Goal: Transaction & Acquisition: Purchase product/service

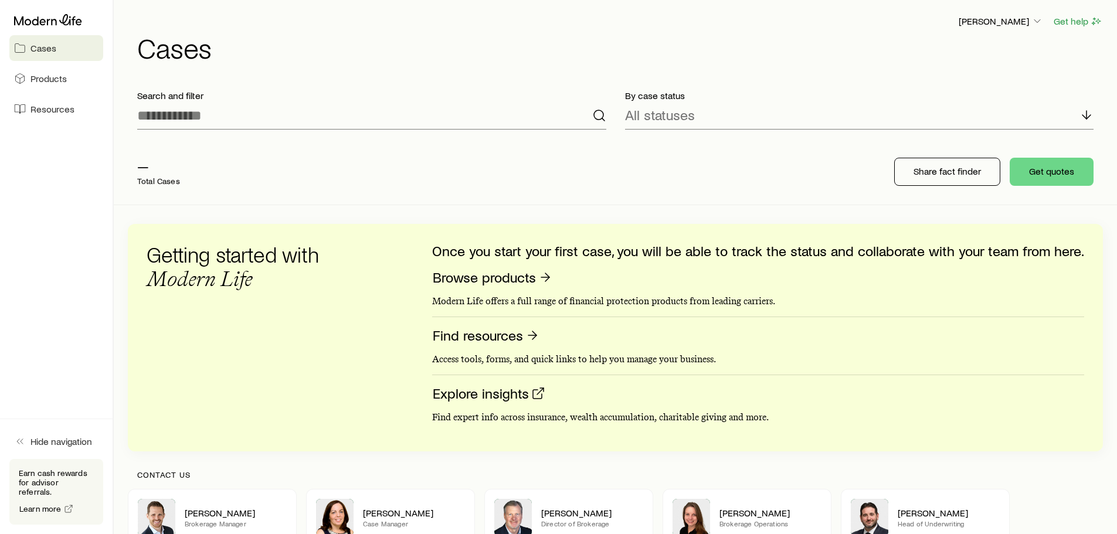
click at [151, 195] on div "— Total Cases" at bounding box center [315, 171] width 375 height 47
click at [50, 75] on span "Products" at bounding box center [49, 79] width 36 height 12
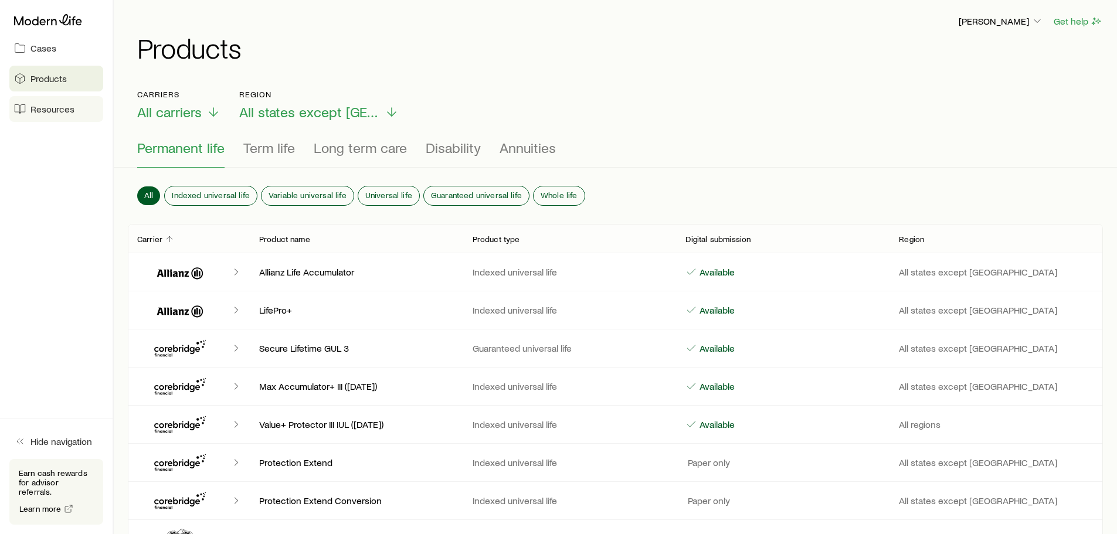
click at [43, 110] on span "Resources" at bounding box center [53, 109] width 44 height 12
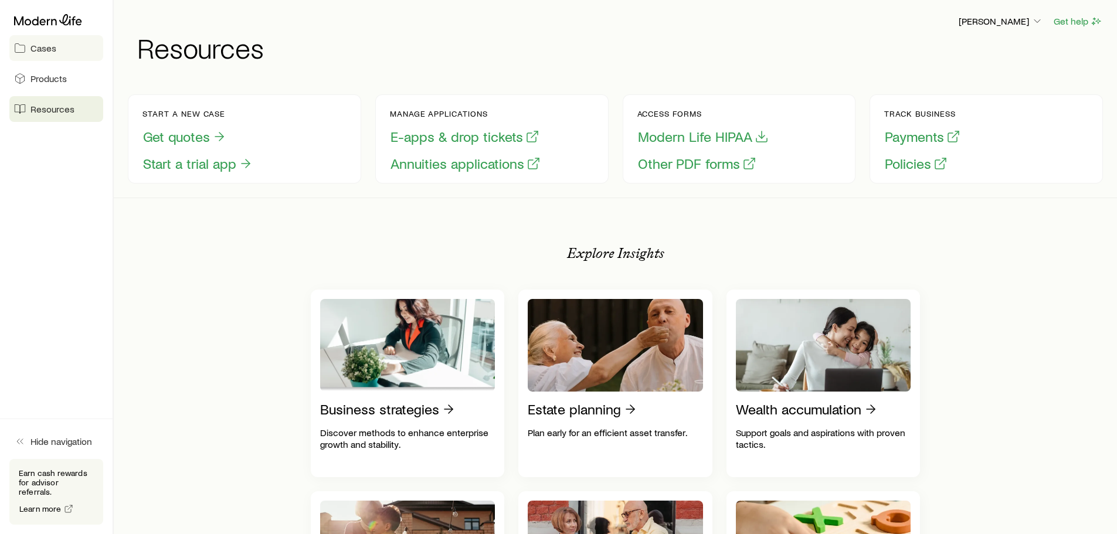
click at [46, 48] on span "Cases" at bounding box center [44, 48] width 26 height 12
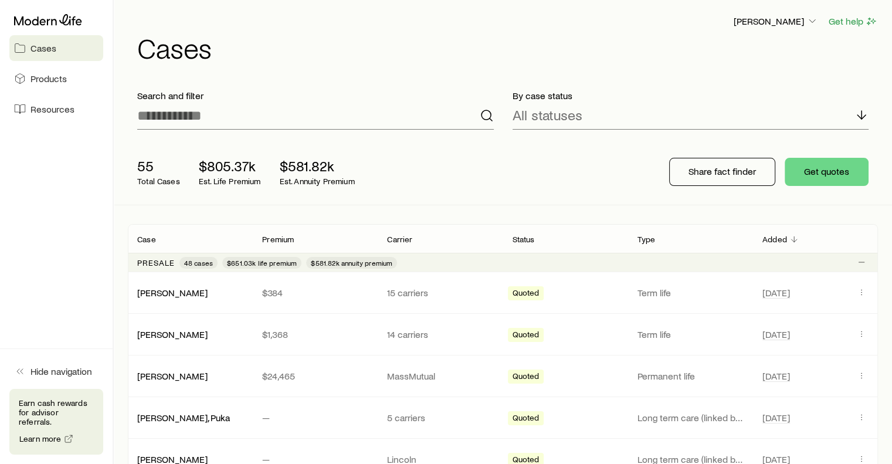
click at [50, 416] on p "Earn cash rewards for advisor referrals." at bounding box center [56, 412] width 75 height 28
click at [813, 21] on icon "button" at bounding box center [813, 21] width 12 height 12
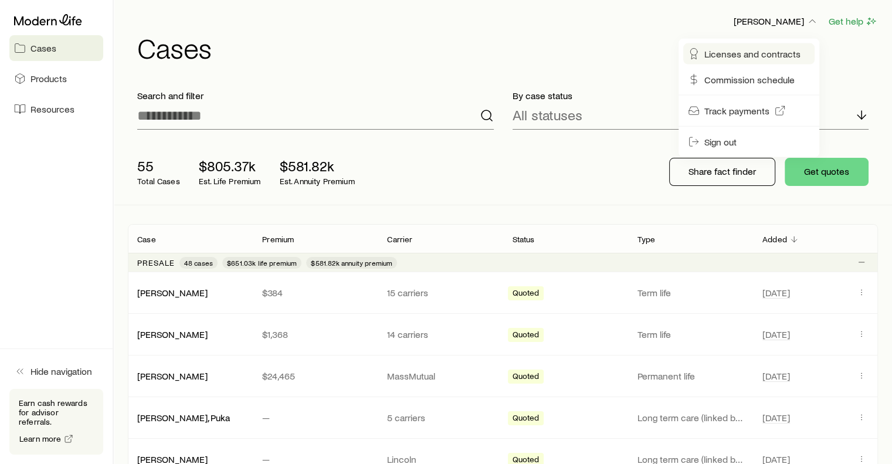
click at [764, 51] on span "Licenses and contracts" at bounding box center [753, 54] width 96 height 12
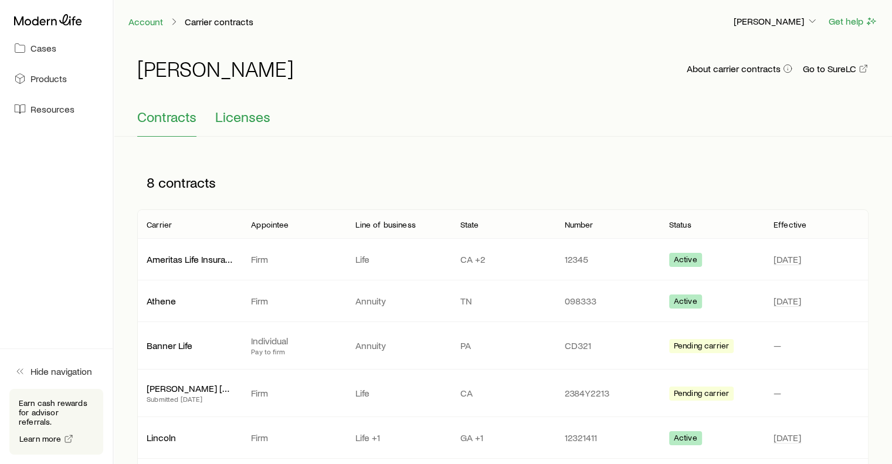
click at [256, 119] on span "Licenses" at bounding box center [242, 117] width 55 height 16
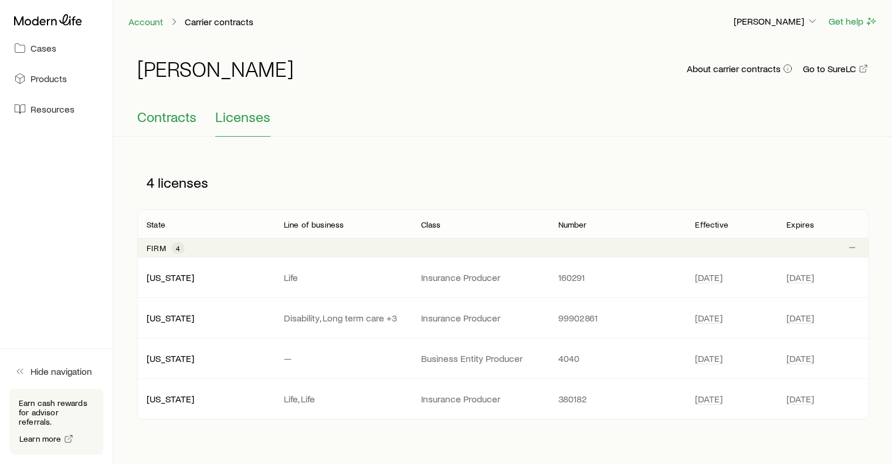
click at [185, 117] on span "Contracts" at bounding box center [166, 117] width 59 height 16
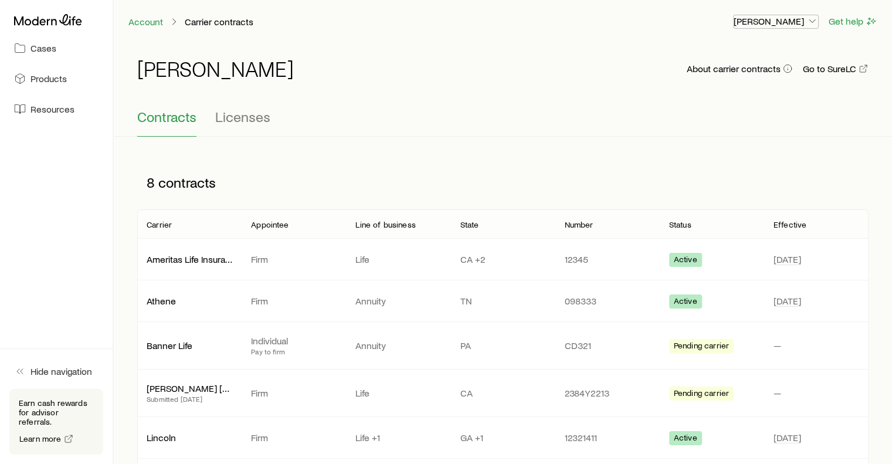
click at [815, 21] on icon "button" at bounding box center [813, 21] width 12 height 12
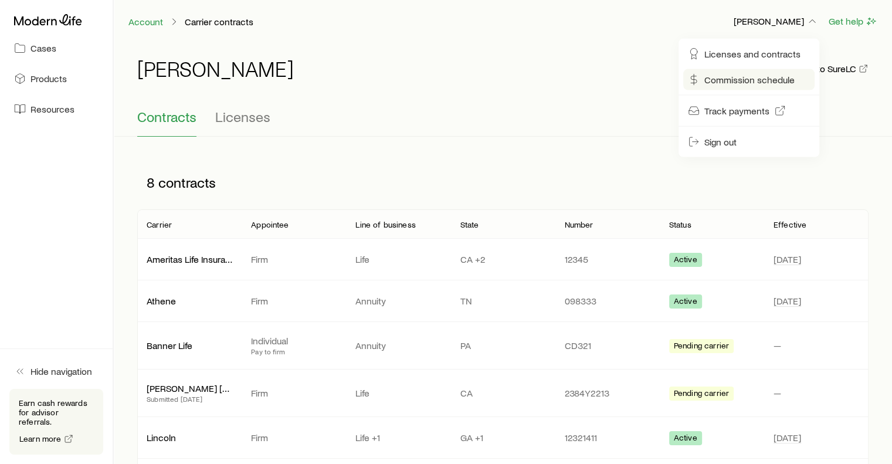
click at [756, 80] on span "Commission schedule" at bounding box center [750, 80] width 90 height 12
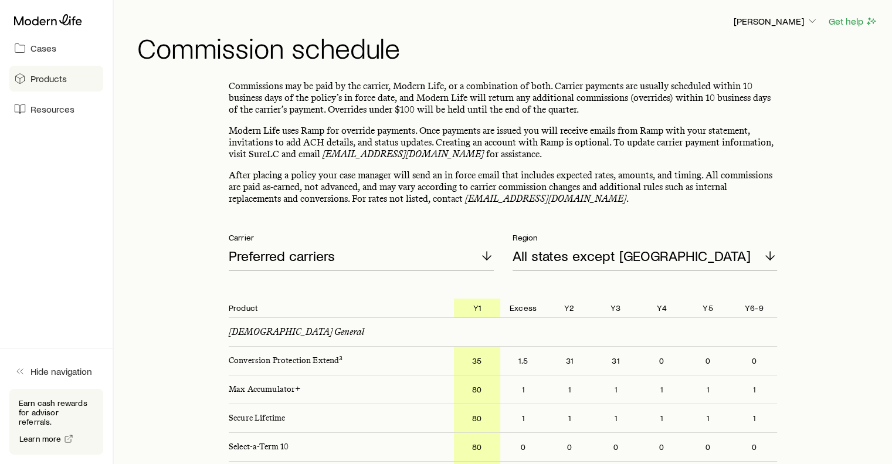
click at [44, 79] on span "Products" at bounding box center [49, 79] width 36 height 12
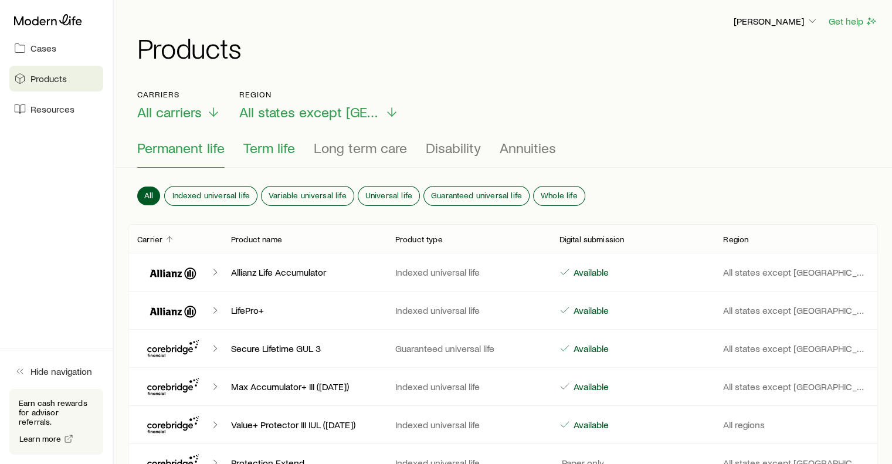
click at [262, 147] on span "Term life" at bounding box center [269, 148] width 52 height 16
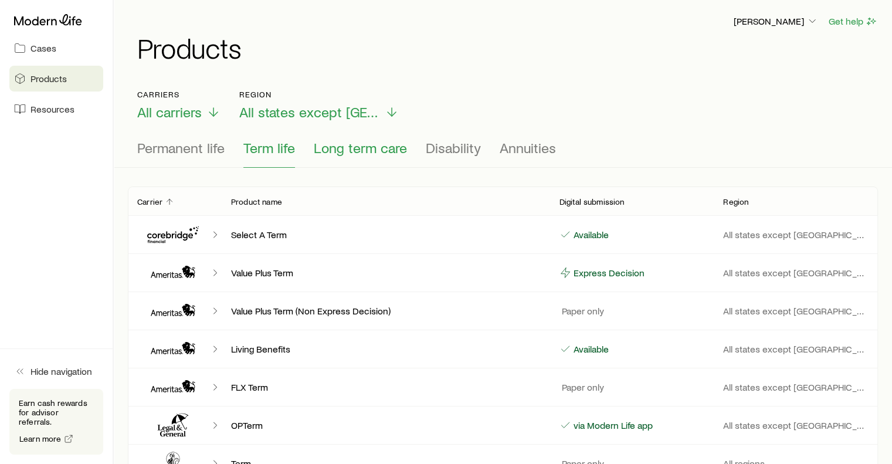
click at [362, 150] on span "Long term care" at bounding box center [360, 148] width 93 height 16
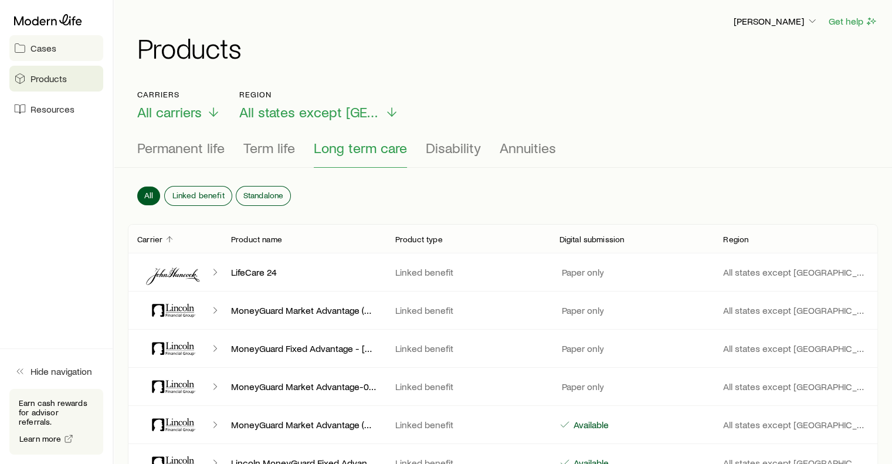
click at [41, 48] on span "Cases" at bounding box center [44, 48] width 26 height 12
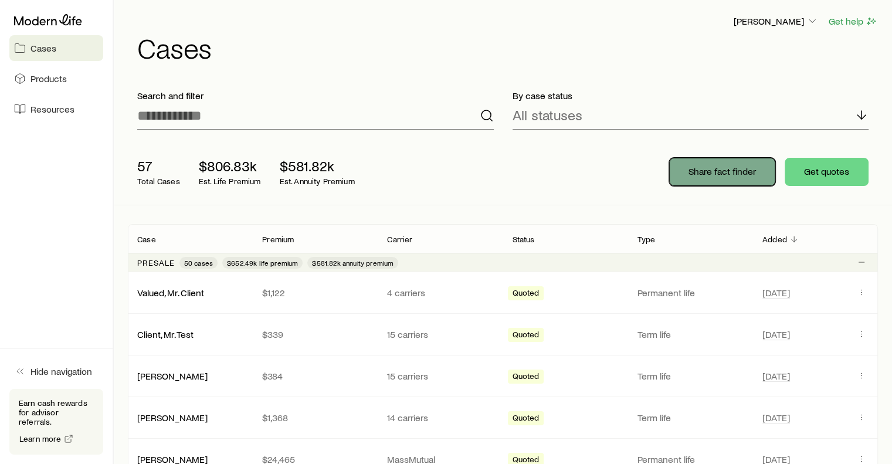
click at [723, 170] on p "Share fact finder" at bounding box center [722, 171] width 67 height 12
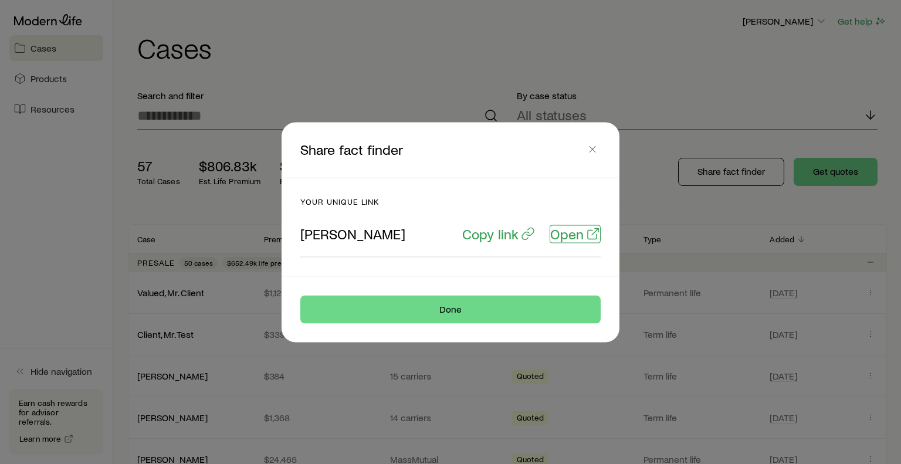
click at [570, 232] on p "Open" at bounding box center [566, 233] width 33 height 16
click at [592, 149] on line "button" at bounding box center [593, 149] width 6 height 6
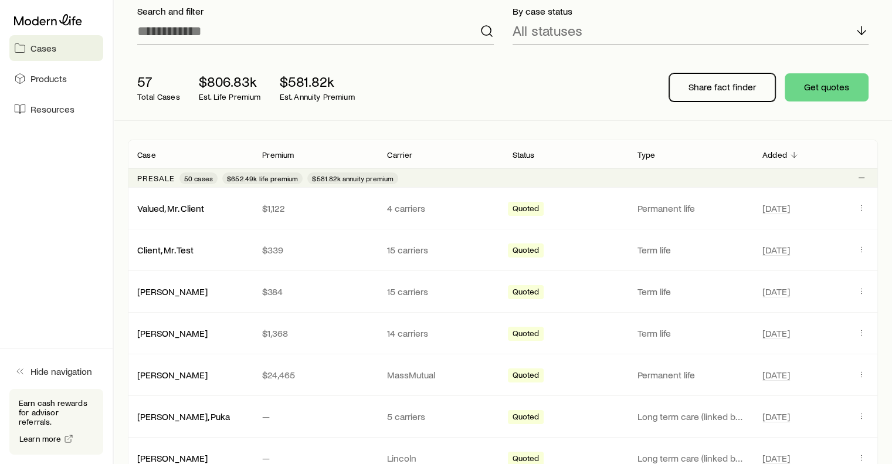
scroll to position [59, 0]
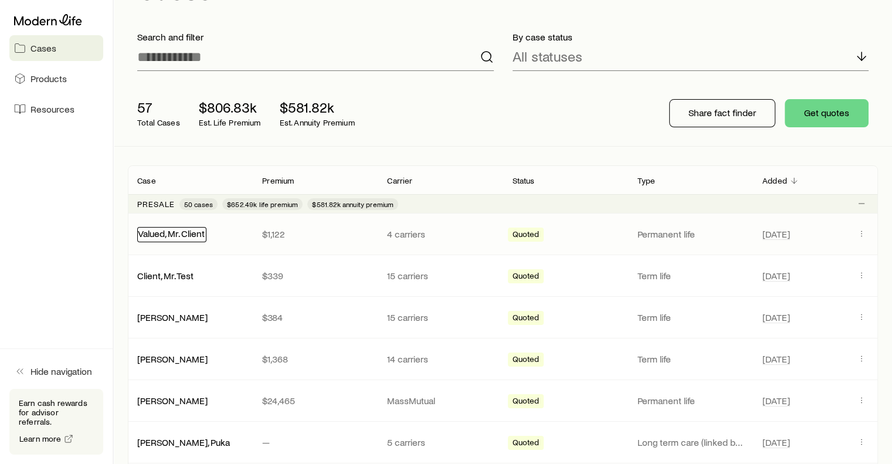
click at [182, 235] on link "Valued, Mr. Client" at bounding box center [171, 233] width 67 height 11
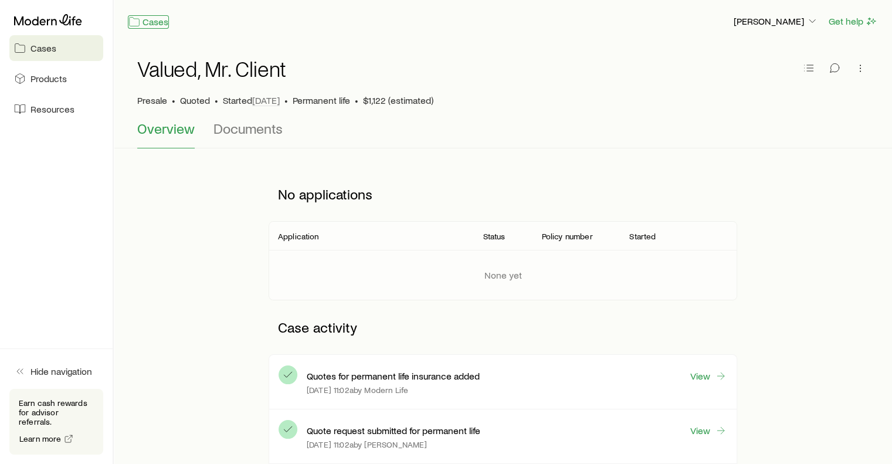
click at [153, 20] on link "Cases" at bounding box center [148, 21] width 41 height 13
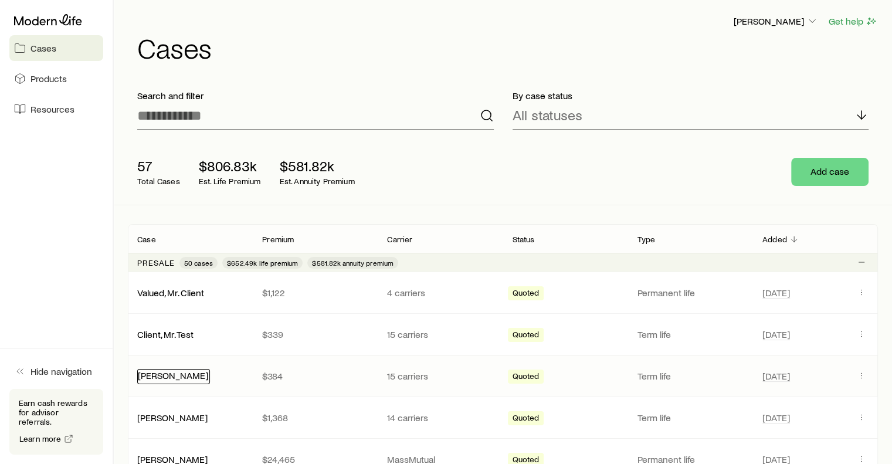
click at [162, 377] on link "Phillips, Joe" at bounding box center [173, 375] width 70 height 11
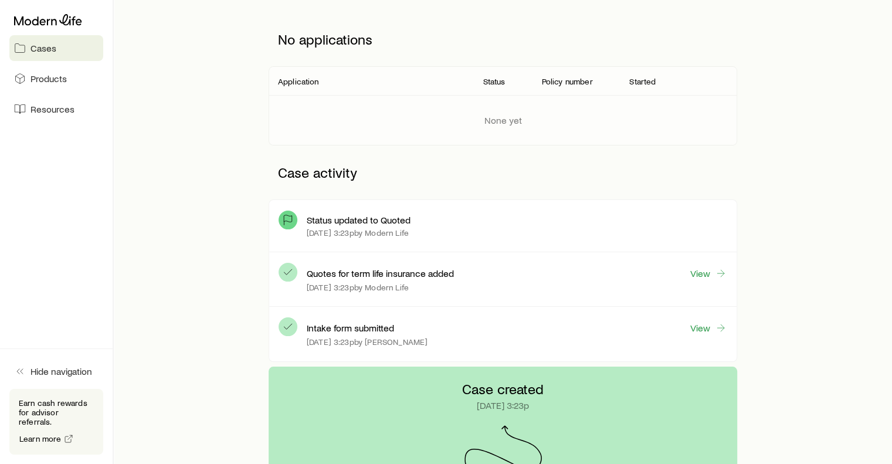
scroll to position [176, 0]
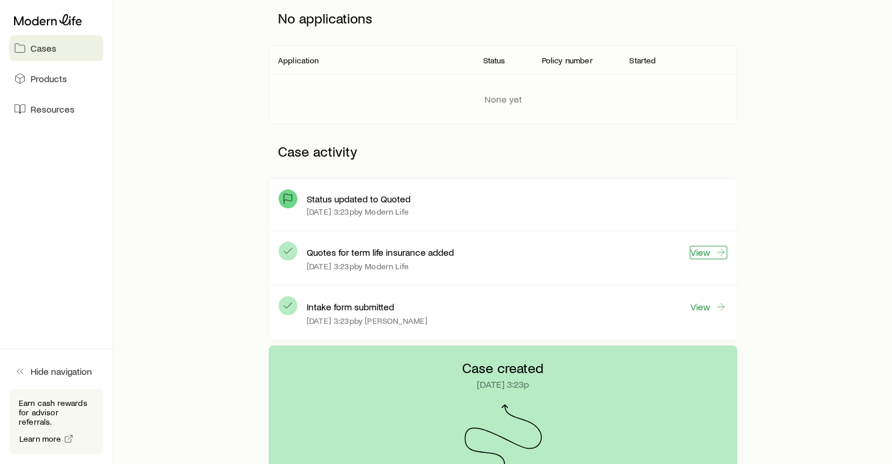
click at [706, 250] on link "View" at bounding box center [709, 252] width 38 height 13
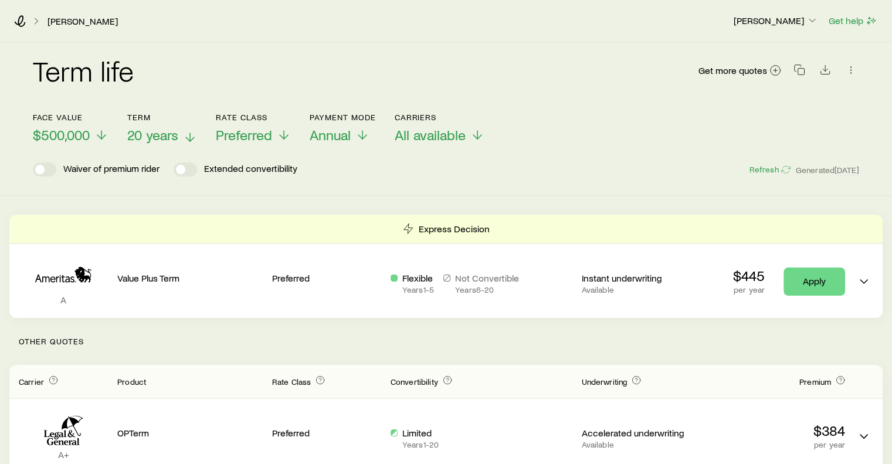
click at [190, 134] on line at bounding box center [190, 137] width 0 height 8
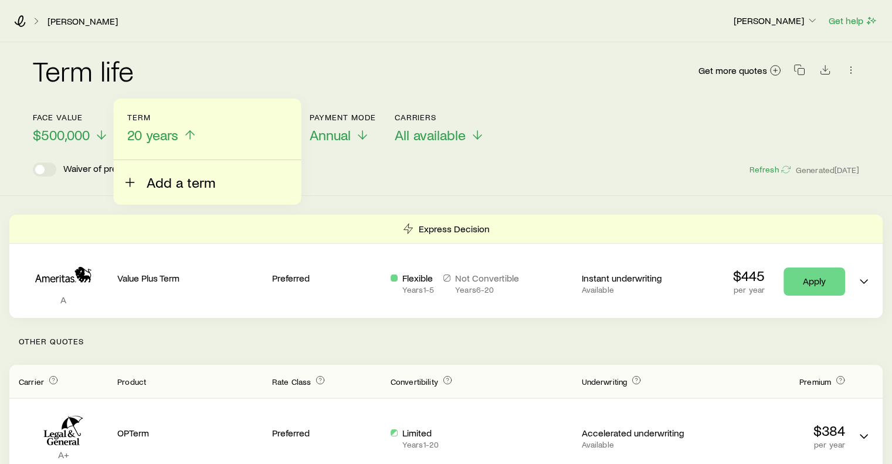
click at [167, 180] on span "Add a term" at bounding box center [181, 182] width 69 height 16
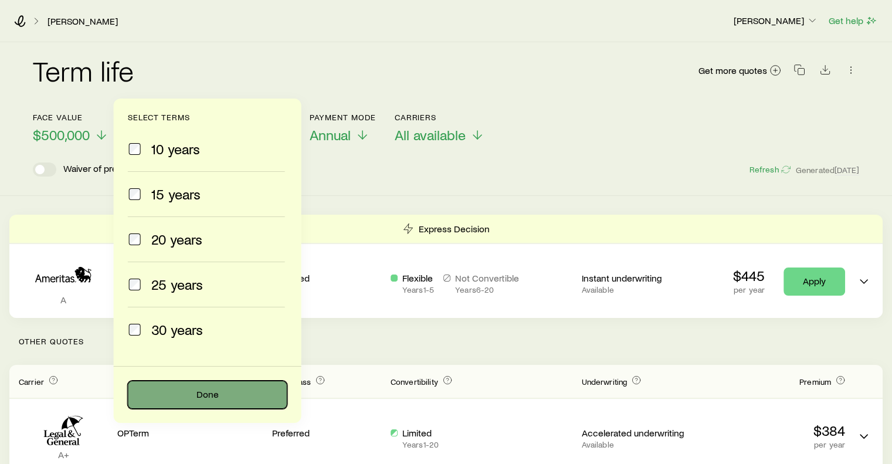
click at [189, 395] on button "Done" at bounding box center [208, 395] width 160 height 28
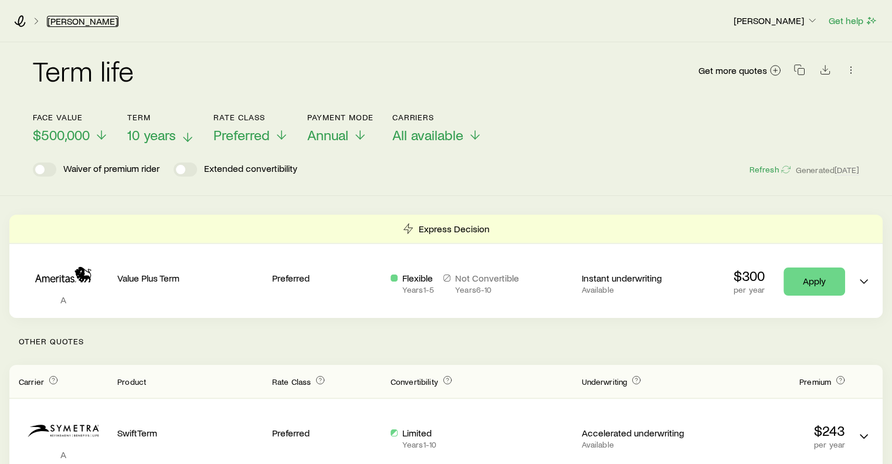
click at [83, 22] on link "Phillips, Joe" at bounding box center [83, 21] width 72 height 11
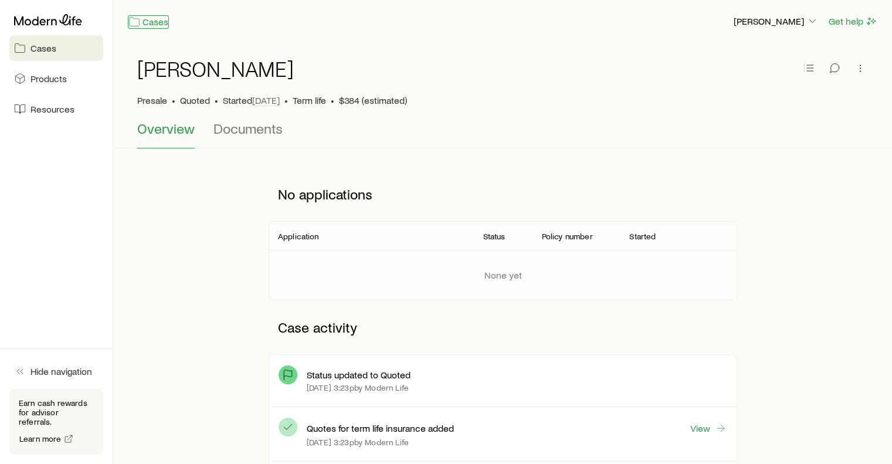
click at [155, 22] on link "Cases" at bounding box center [148, 21] width 41 height 13
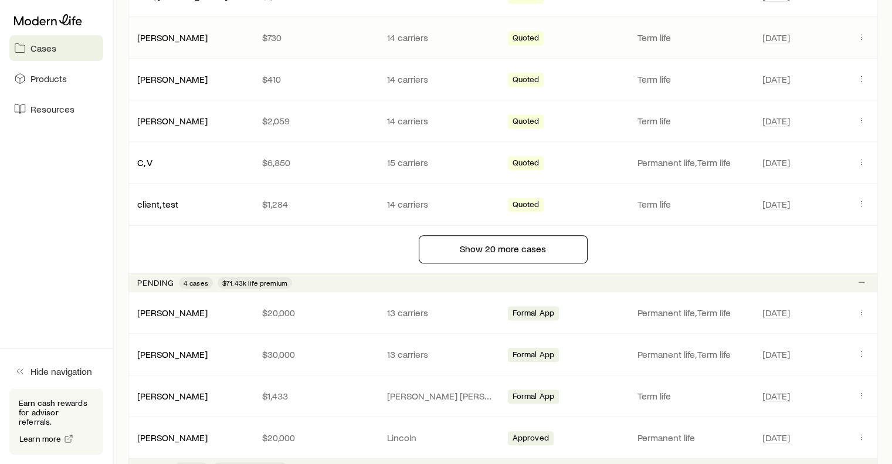
scroll to position [939, 0]
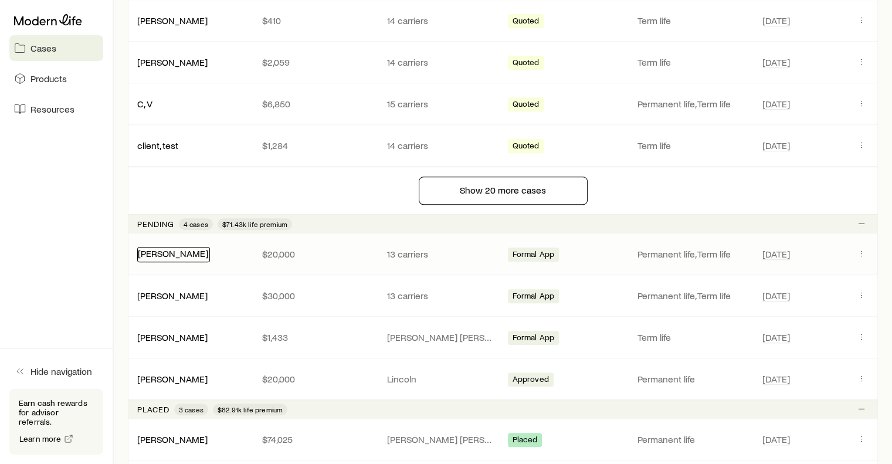
click at [168, 250] on link "Wagner, Dan" at bounding box center [173, 253] width 70 height 11
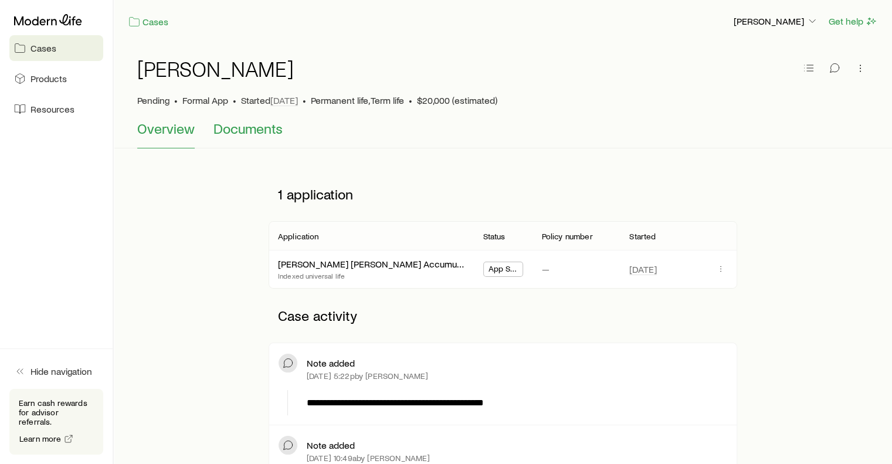
click at [262, 130] on span "Documents" at bounding box center [248, 128] width 69 height 16
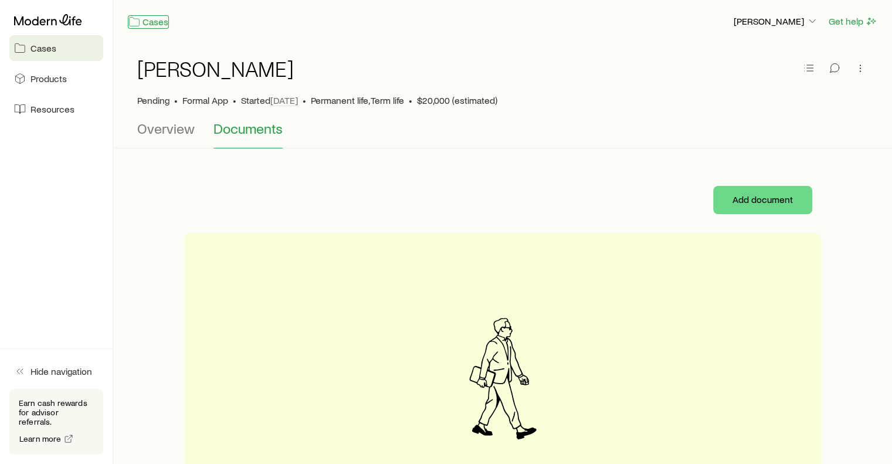
click at [157, 23] on link "Cases" at bounding box center [148, 21] width 41 height 13
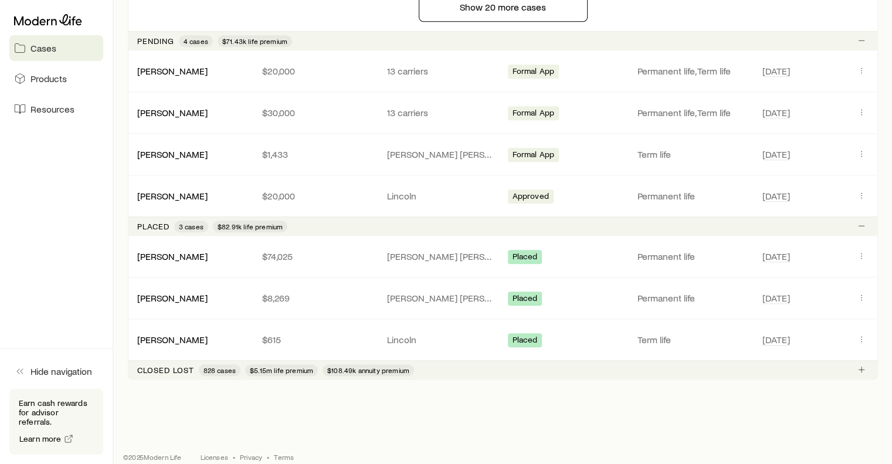
scroll to position [1129, 0]
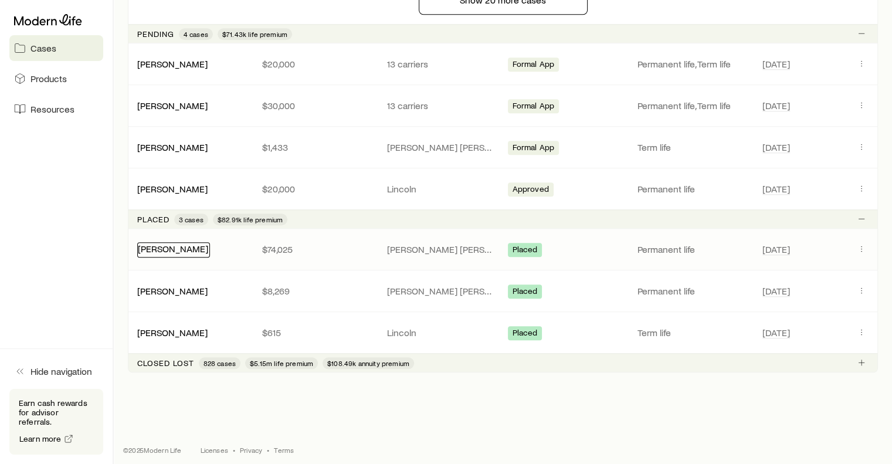
click at [161, 243] on link "Hazelwood, Scott" at bounding box center [173, 248] width 70 height 11
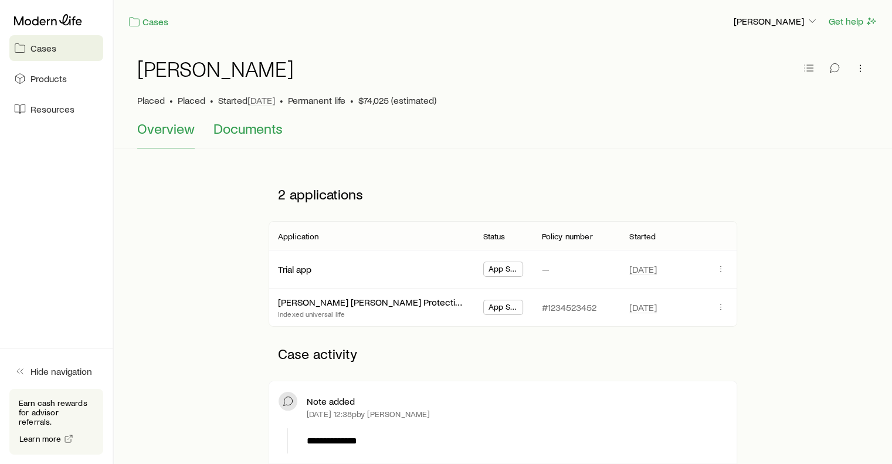
click at [249, 131] on span "Documents" at bounding box center [248, 128] width 69 height 16
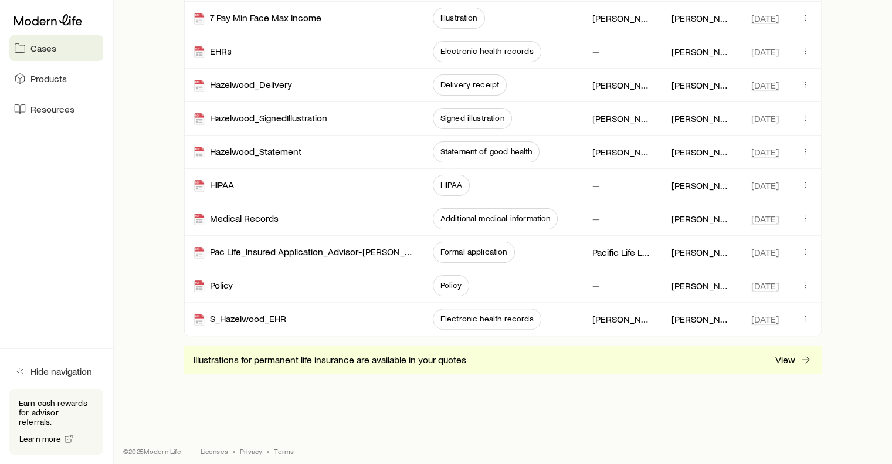
scroll to position [267, 0]
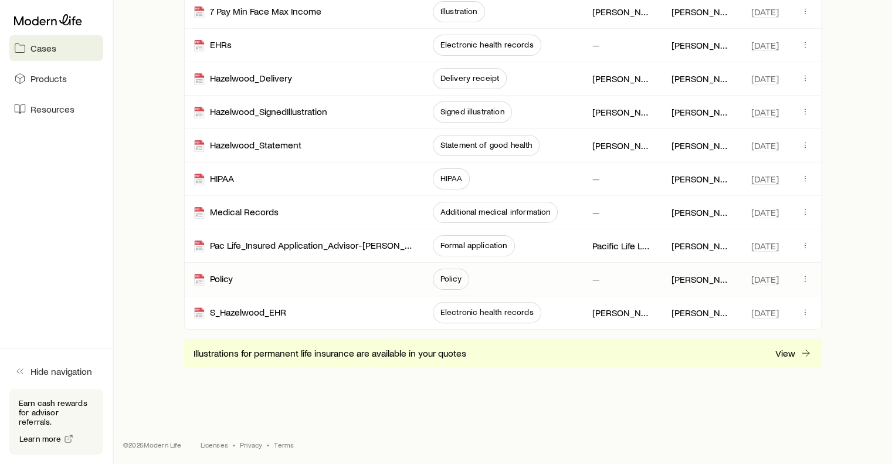
click at [448, 274] on span "Policy" at bounding box center [451, 278] width 21 height 9
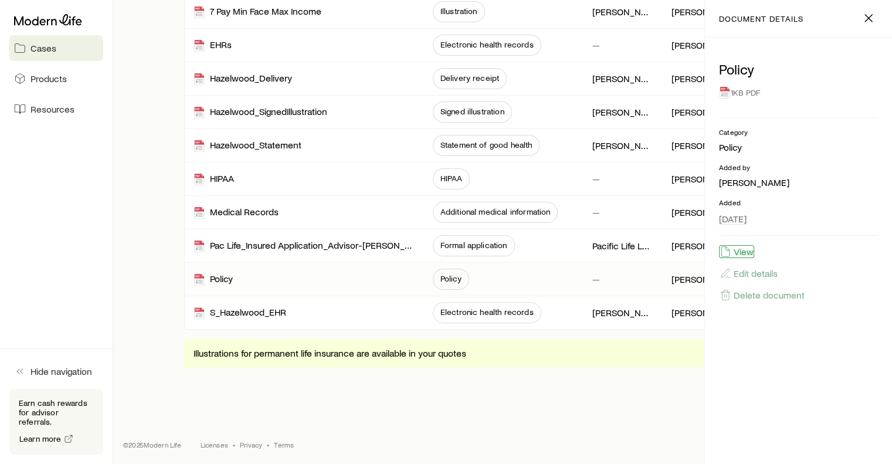
click at [747, 254] on button "View" at bounding box center [736, 251] width 35 height 13
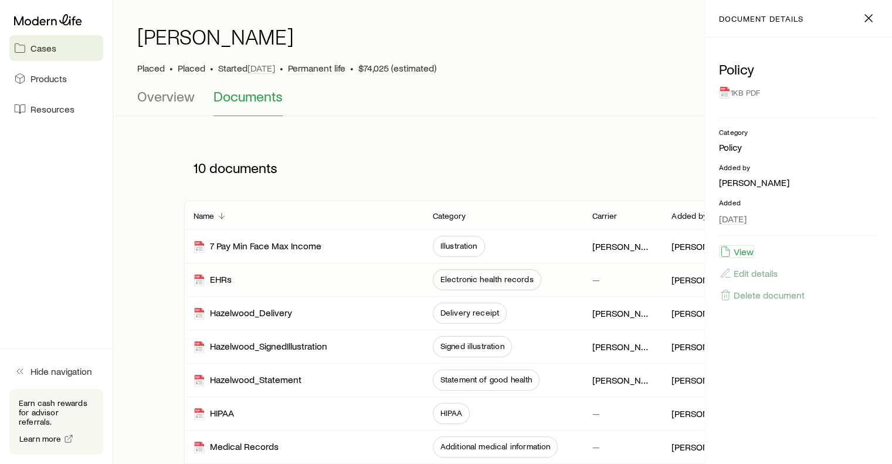
scroll to position [0, 0]
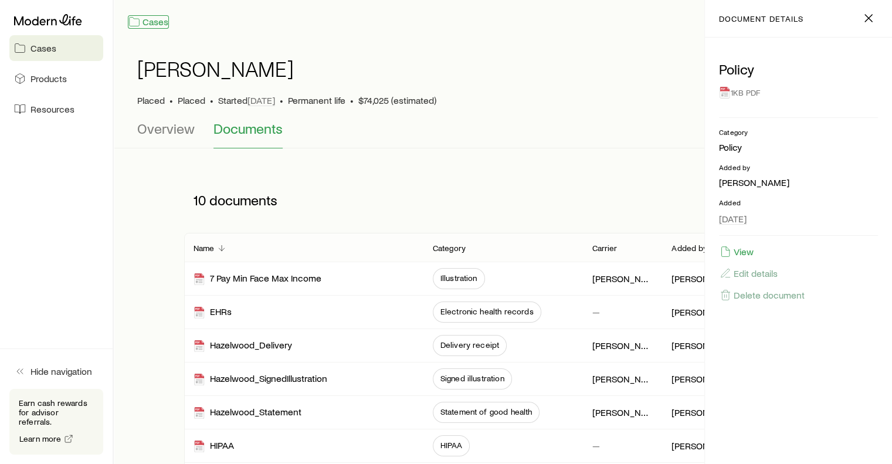
click at [155, 23] on link "Cases" at bounding box center [148, 21] width 41 height 13
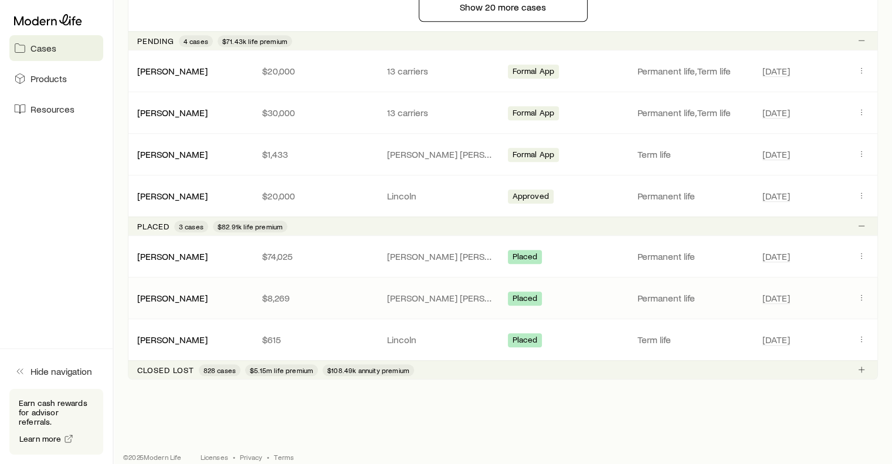
scroll to position [1129, 0]
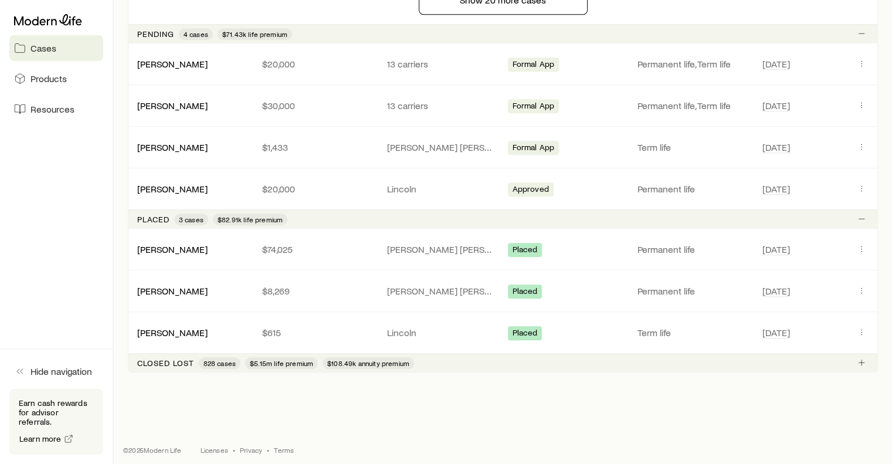
click at [172, 358] on p "Closed lost" at bounding box center [165, 362] width 57 height 9
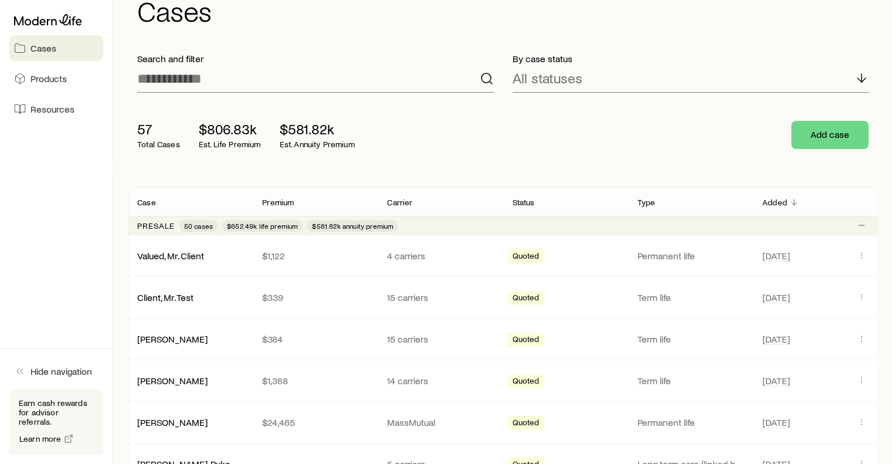
scroll to position [0, 0]
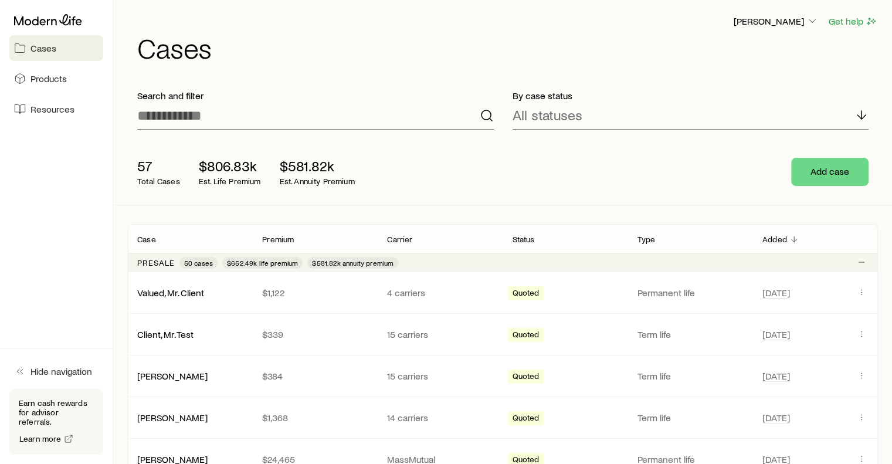
click at [40, 47] on span "Cases" at bounding box center [44, 48] width 26 height 12
click at [827, 171] on button "Get quotes" at bounding box center [827, 172] width 84 height 28
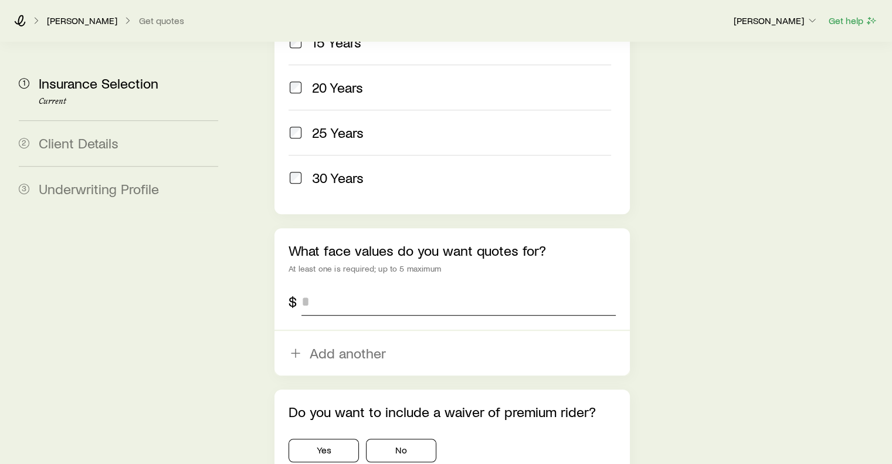
scroll to position [645, 0]
click at [322, 287] on input "tel" at bounding box center [459, 301] width 314 height 28
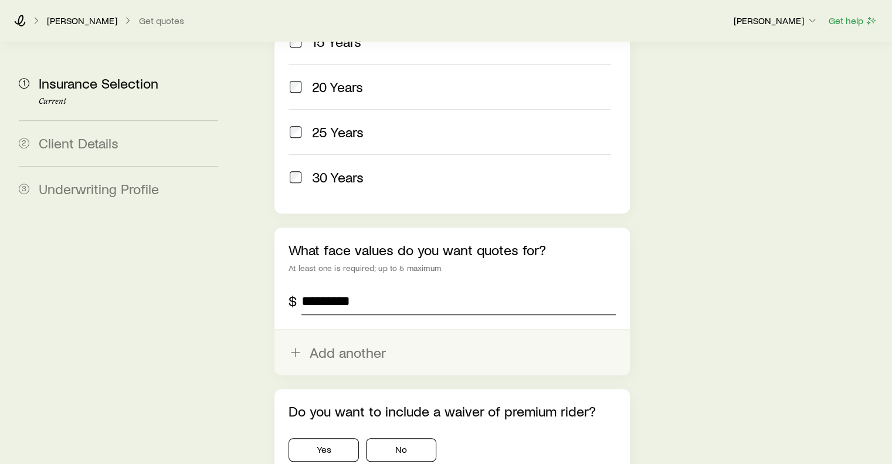
type input "*********"
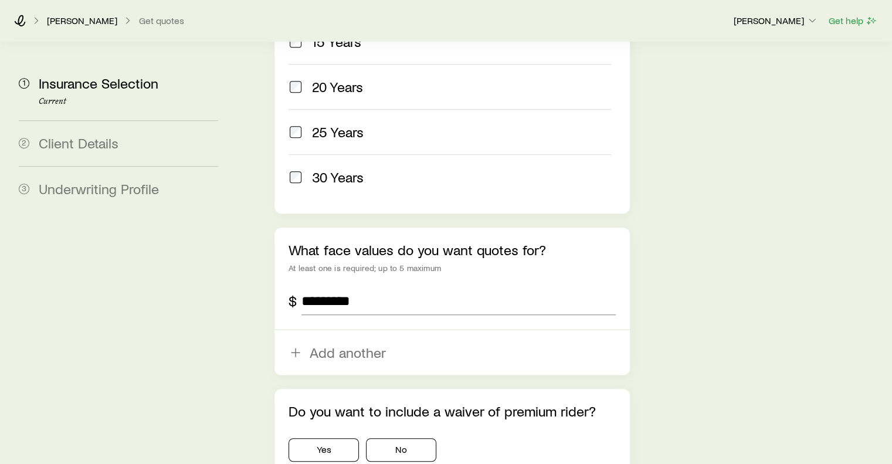
click at [372, 330] on button "Add another" at bounding box center [452, 352] width 355 height 45
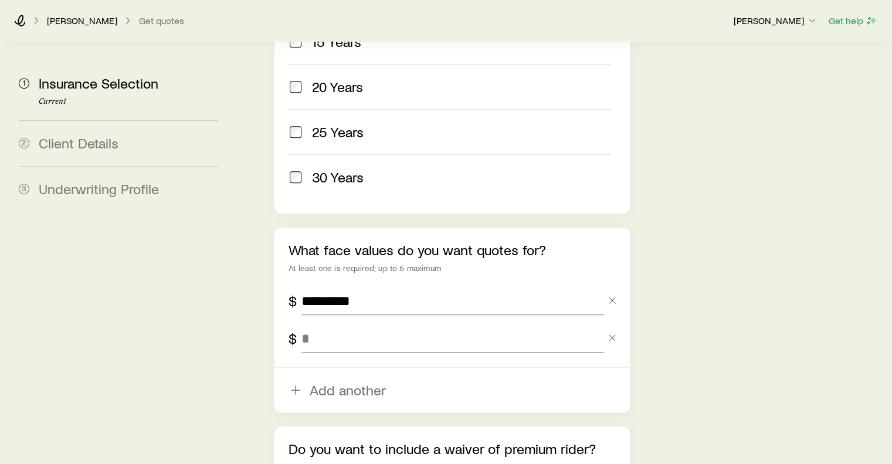
click at [372, 324] on input "tel" at bounding box center [453, 338] width 302 height 28
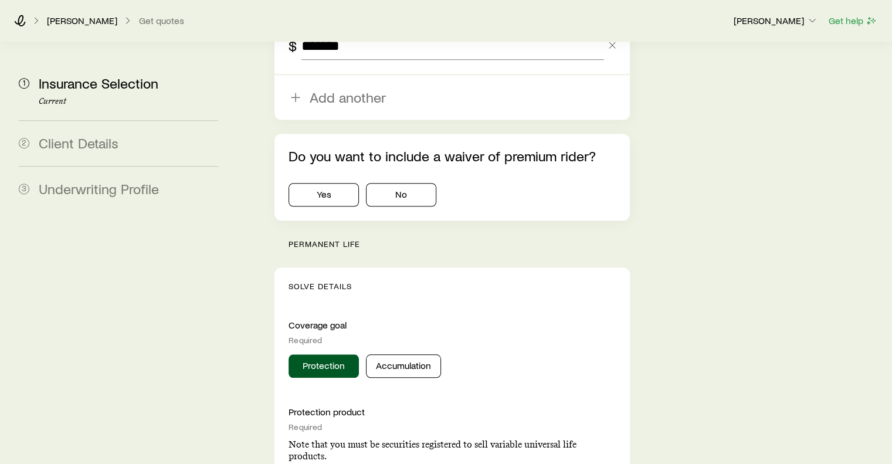
scroll to position [939, 0]
type input "*******"
click at [332, 354] on button "Protection" at bounding box center [324, 365] width 70 height 23
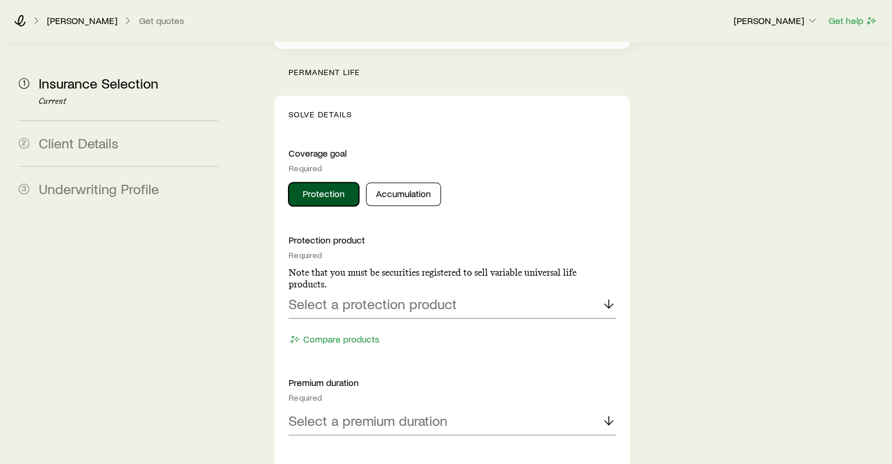
scroll to position [1115, 0]
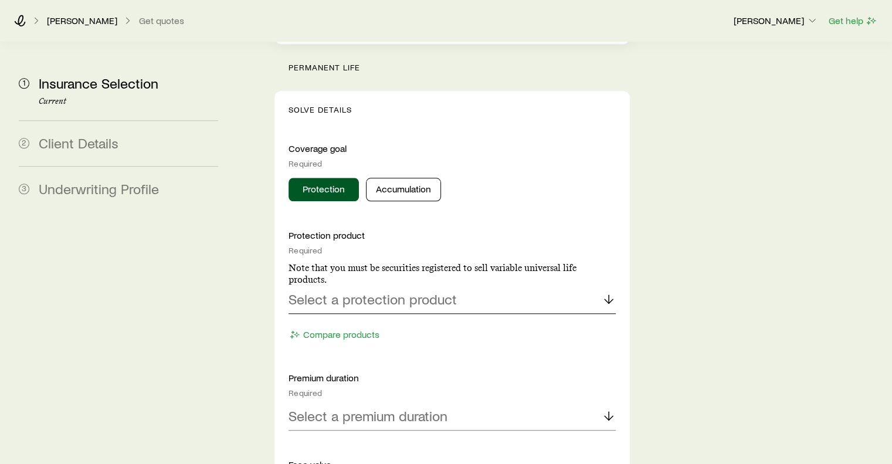
click at [466, 286] on div "Select a protection product" at bounding box center [452, 300] width 327 height 28
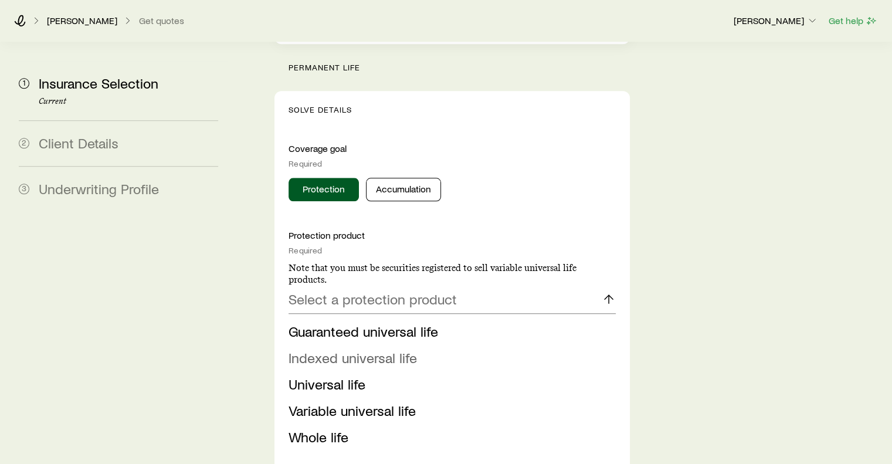
click at [378, 349] on span "Indexed universal life" at bounding box center [353, 357] width 128 height 17
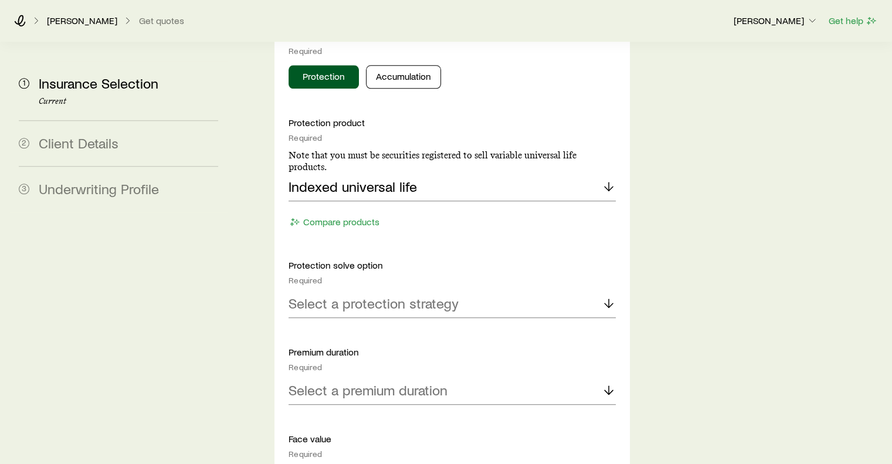
scroll to position [1232, 0]
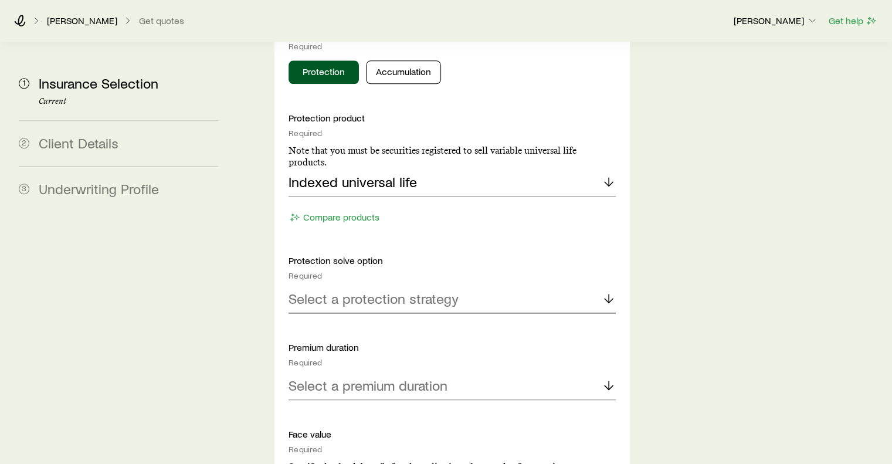
click at [609, 294] on line at bounding box center [609, 298] width 0 height 8
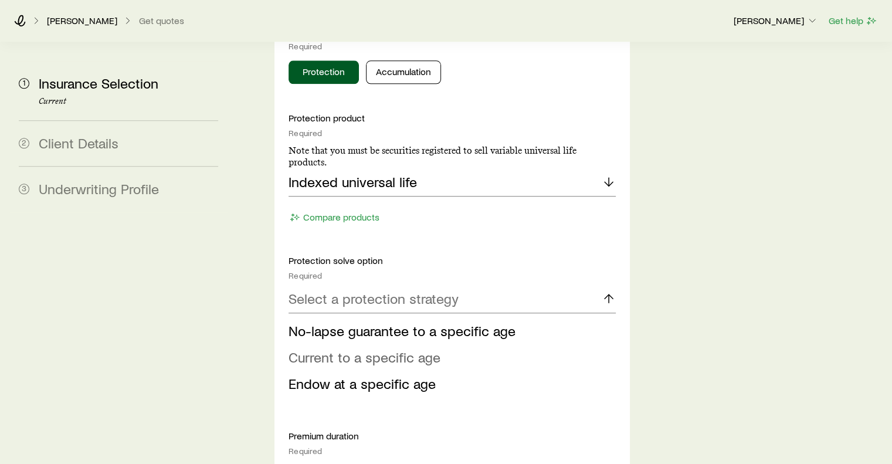
click at [387, 348] on span "Current to a specific age" at bounding box center [365, 356] width 152 height 17
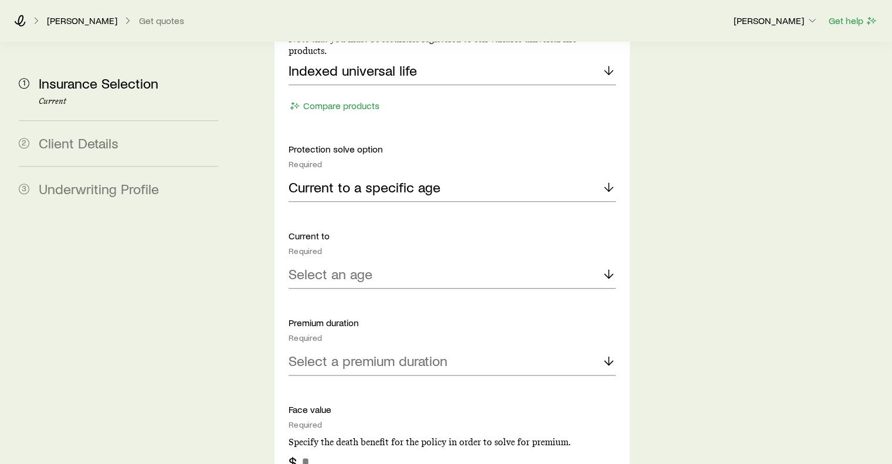
scroll to position [1349, 0]
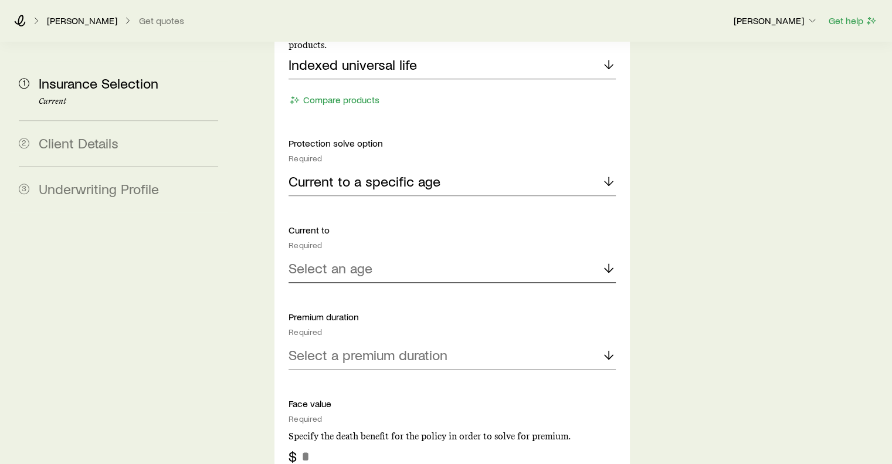
click at [608, 261] on icon at bounding box center [609, 268] width 14 height 14
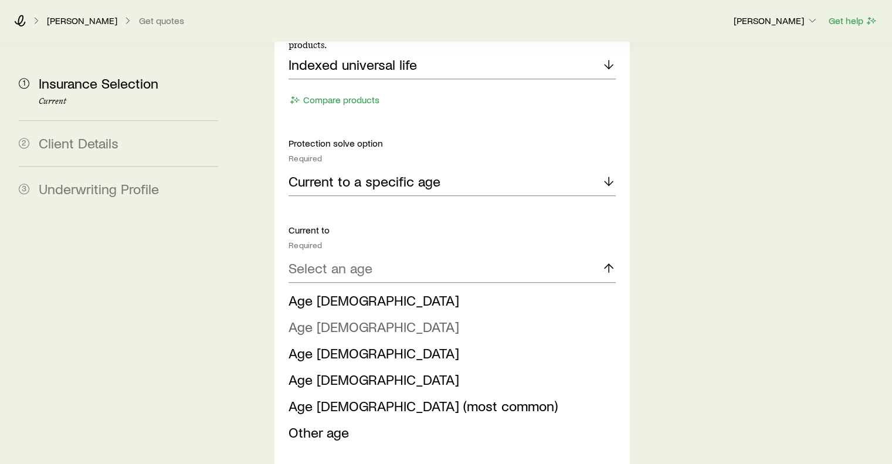
click at [323, 318] on span "Age 90" at bounding box center [374, 326] width 171 height 17
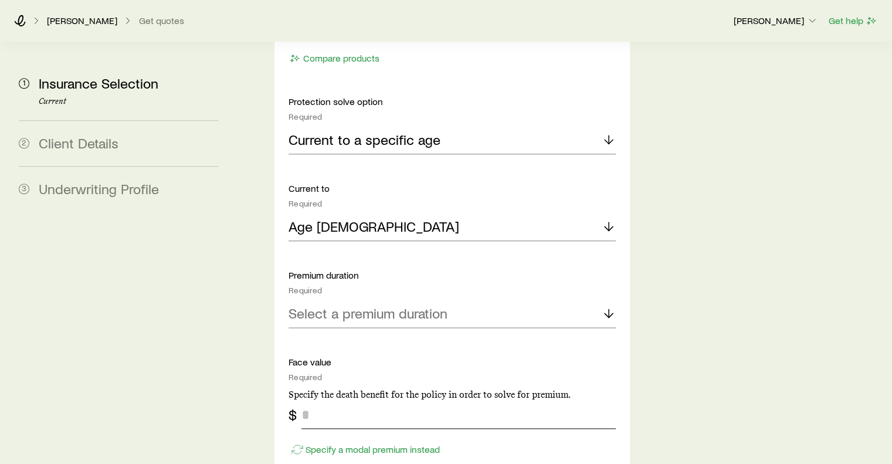
scroll to position [1466, 0]
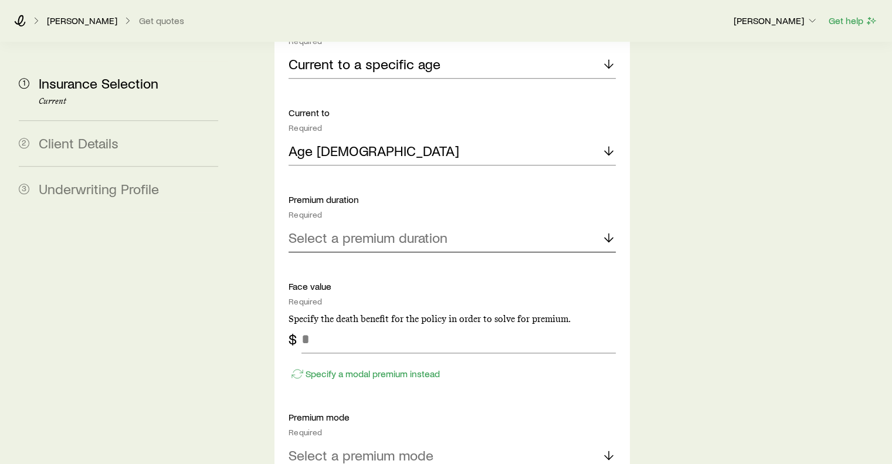
click at [610, 231] on icon at bounding box center [609, 238] width 14 height 14
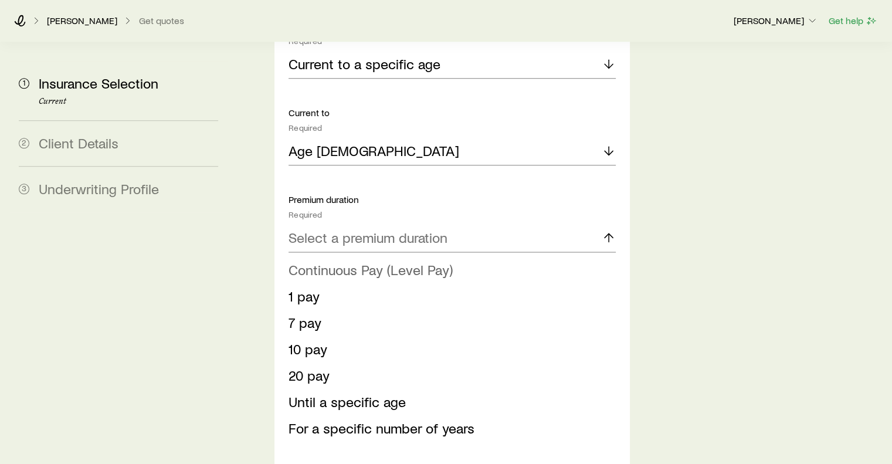
click at [381, 261] on span "Continuous Pay (Level Pay)" at bounding box center [371, 269] width 164 height 17
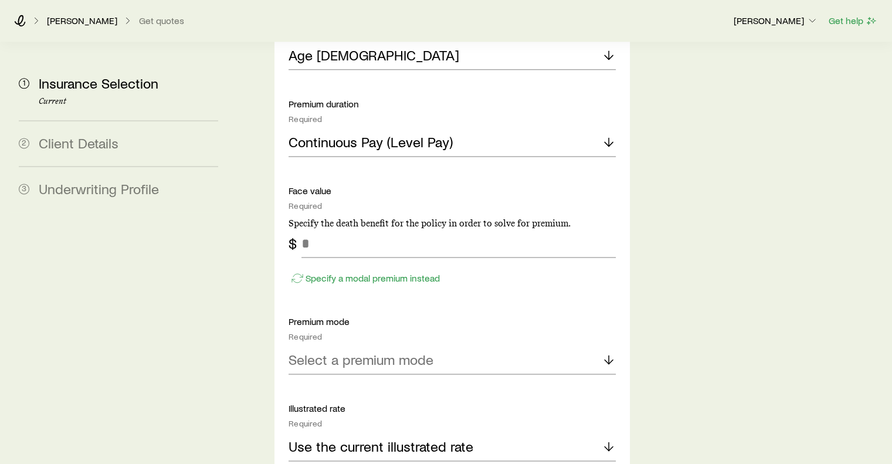
scroll to position [1584, 0]
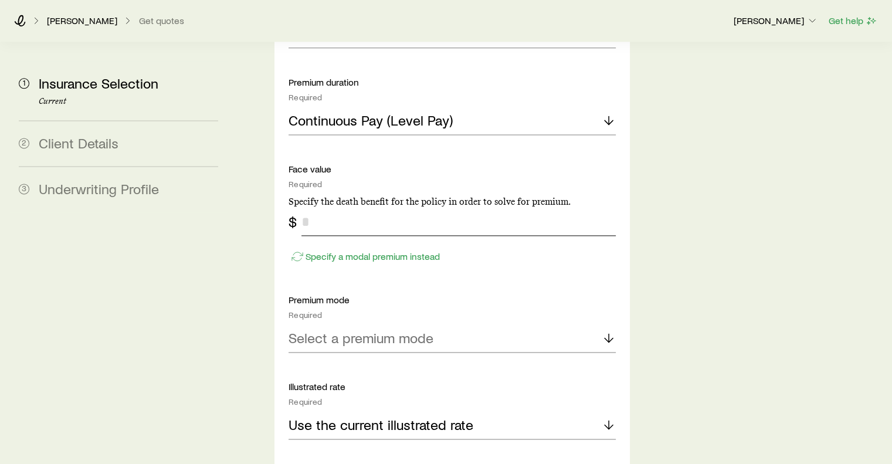
click at [324, 208] on input "tel" at bounding box center [459, 222] width 314 height 28
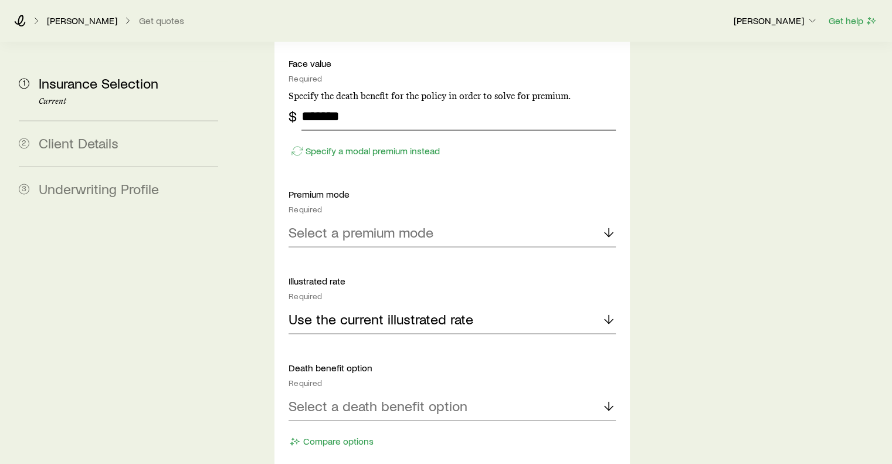
scroll to position [1701, 0]
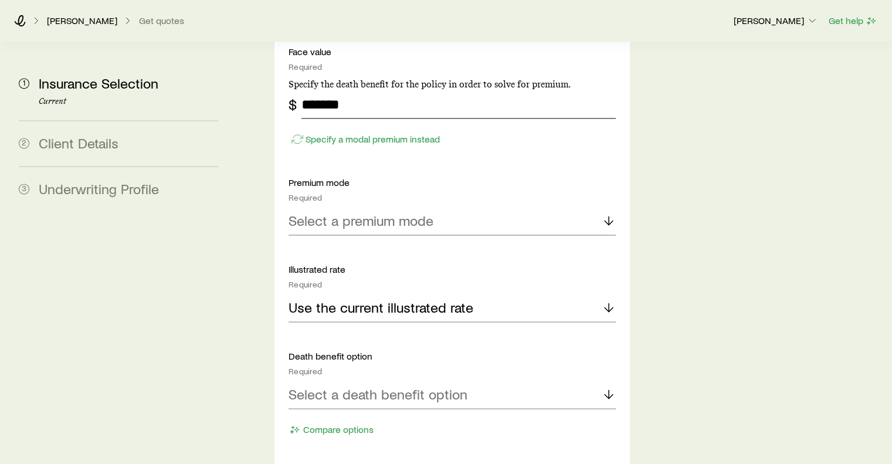
type input "*******"
click at [611, 221] on polyline at bounding box center [609, 223] width 8 height 4
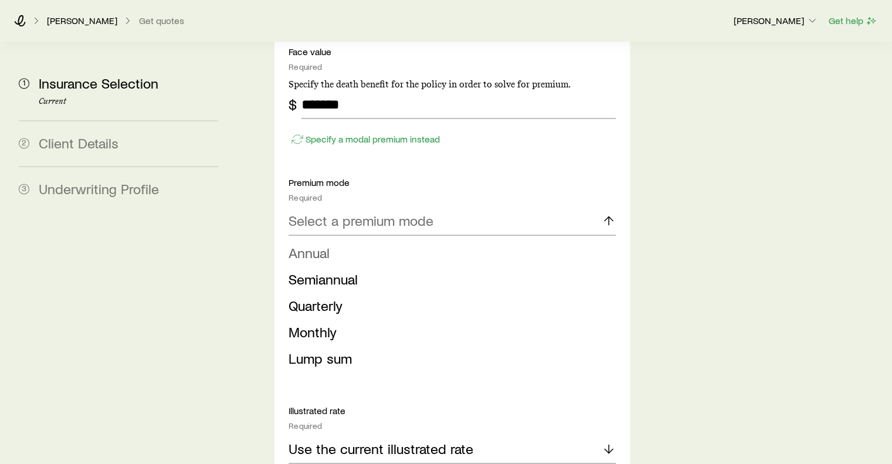
click at [333, 240] on li "Annual" at bounding box center [449, 253] width 320 height 26
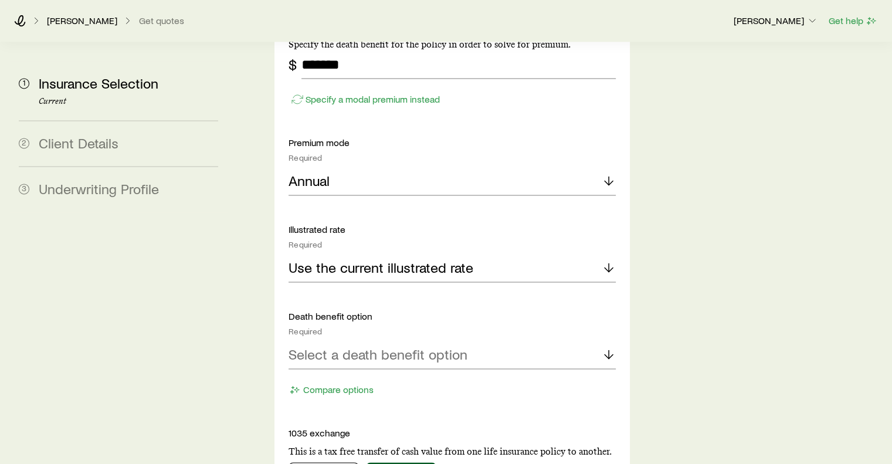
scroll to position [1760, 0]
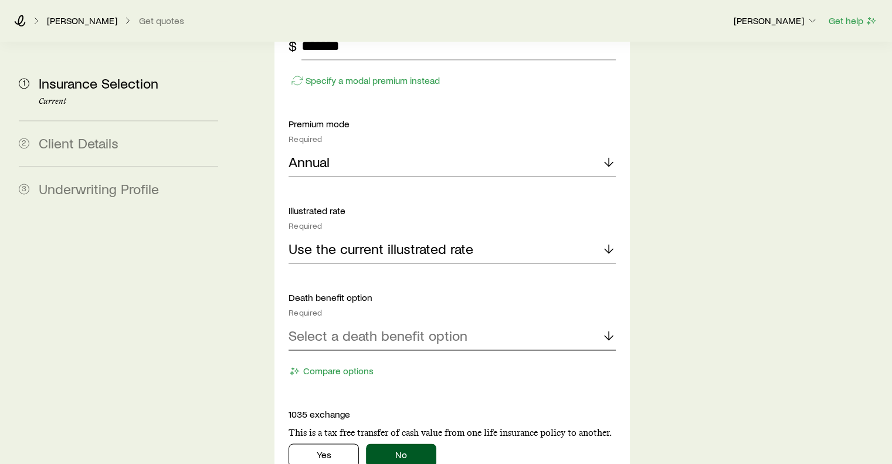
click at [608, 328] on icon at bounding box center [609, 335] width 14 height 14
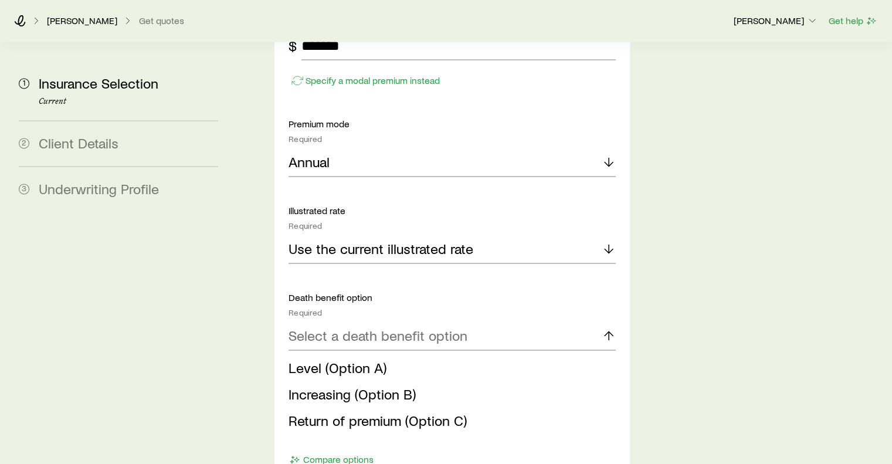
click at [373, 359] on span "Level (Option A)" at bounding box center [338, 367] width 98 height 17
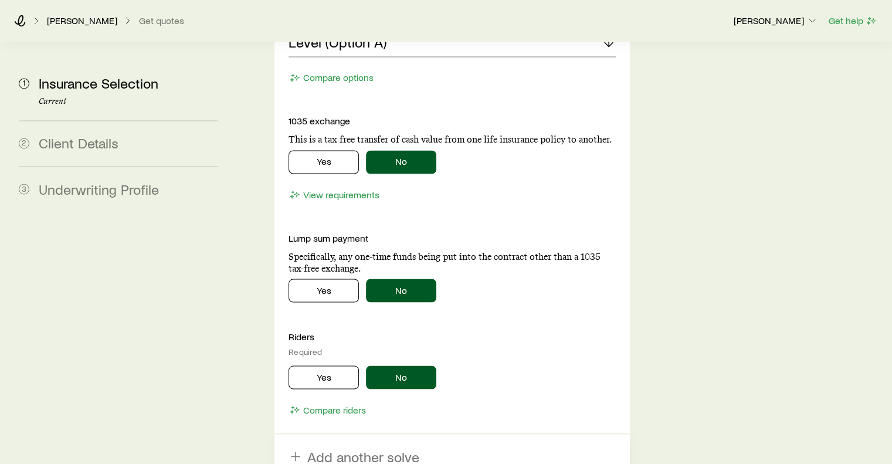
scroll to position [2112, 0]
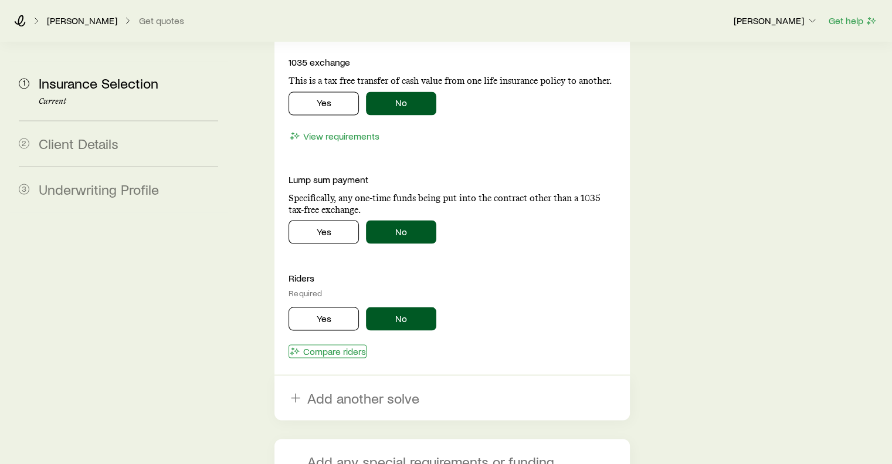
click at [334, 344] on button "Compare riders" at bounding box center [328, 350] width 78 height 13
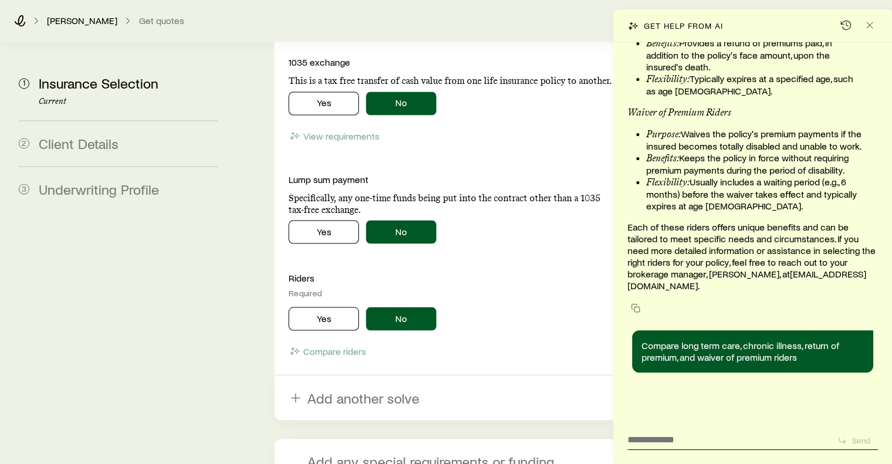
scroll to position [28062, 0]
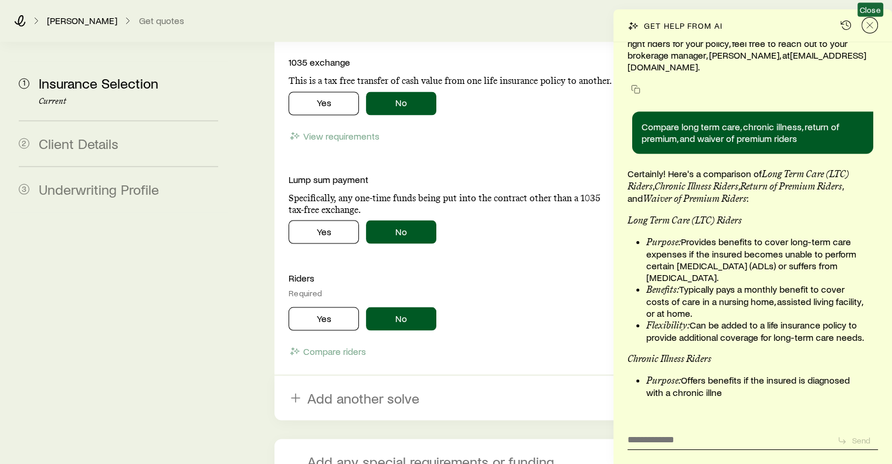
click at [870, 27] on icon "Close" at bounding box center [870, 25] width 12 height 12
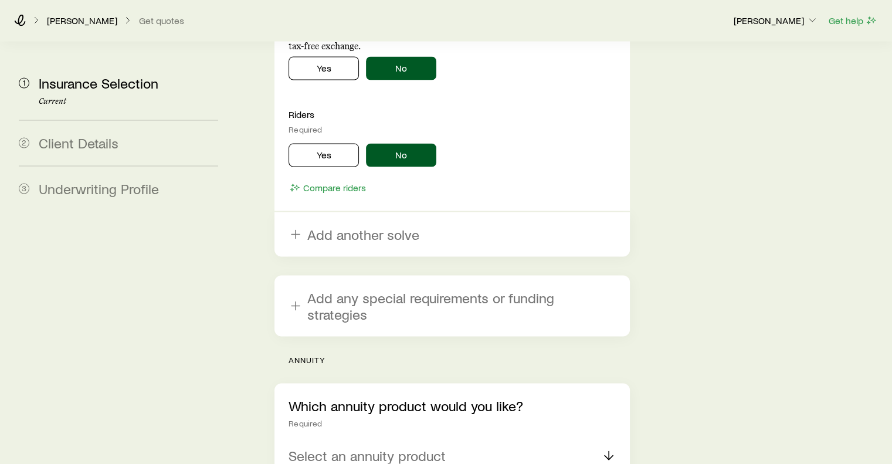
scroll to position [2383, 0]
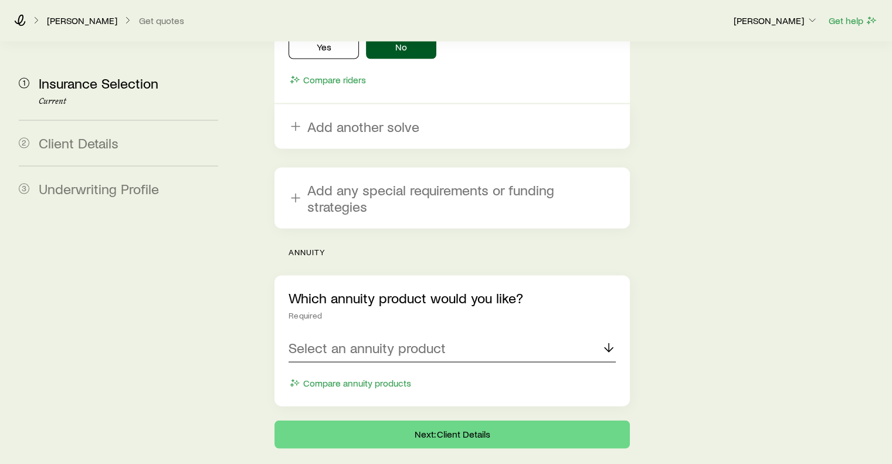
click at [424, 340] on p "Select an annuity product" at bounding box center [367, 348] width 157 height 16
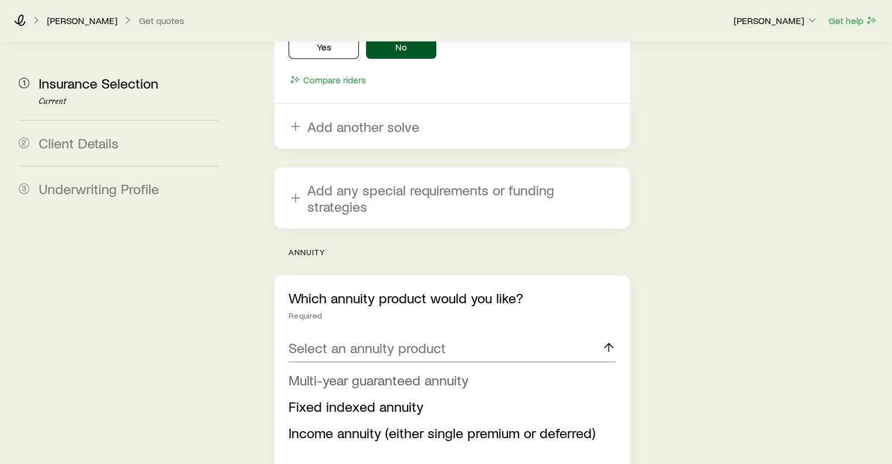
click at [375, 371] on span "Multi-year guaranteed annuity" at bounding box center [379, 379] width 180 height 17
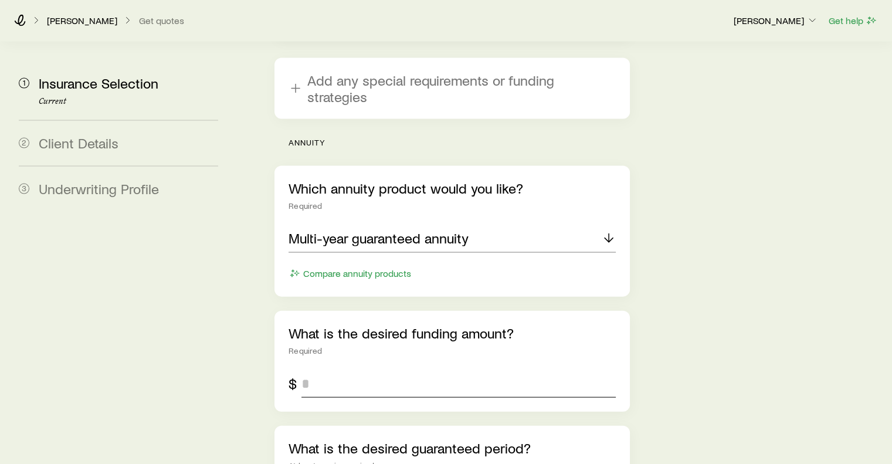
scroll to position [2500, 0]
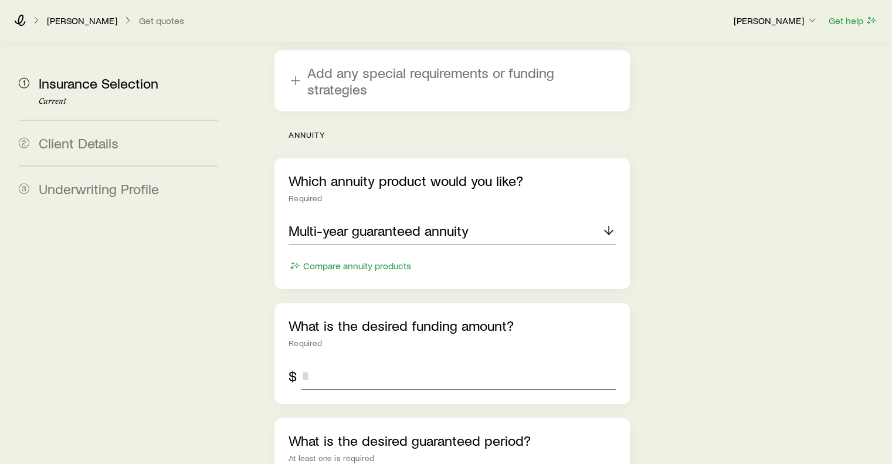
click at [321, 362] on input "tel" at bounding box center [459, 376] width 314 height 28
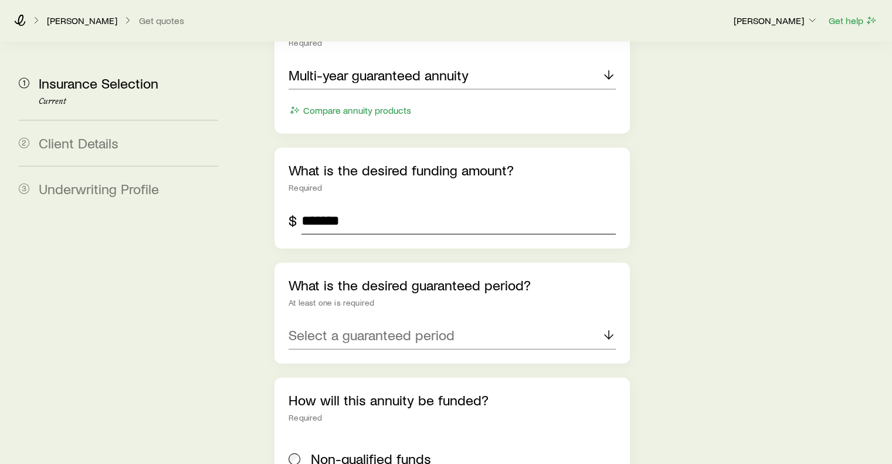
scroll to position [2676, 0]
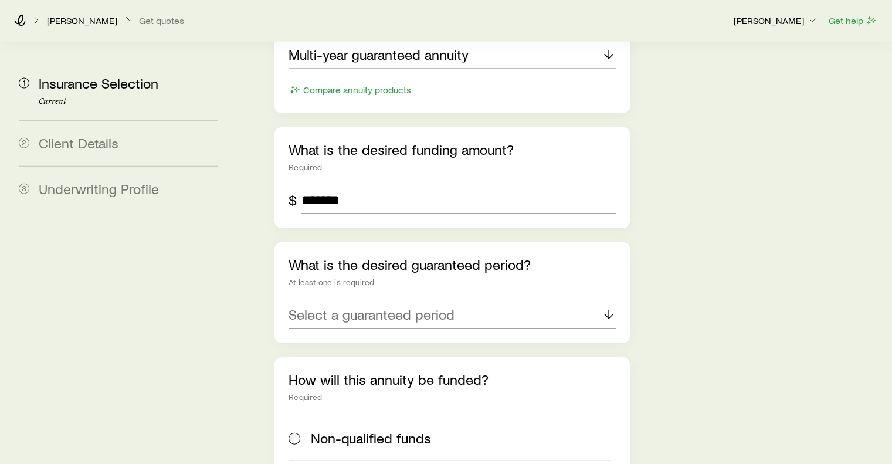
type input "*******"
click at [605, 307] on icon at bounding box center [609, 314] width 14 height 14
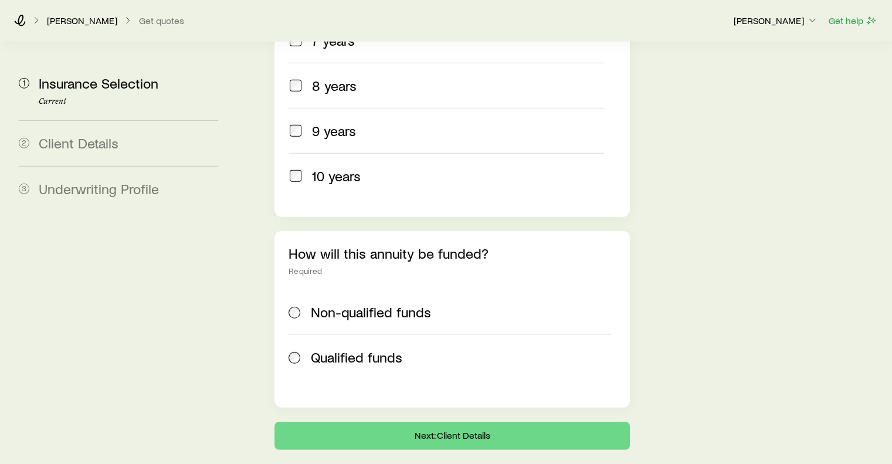
scroll to position [2803, 0]
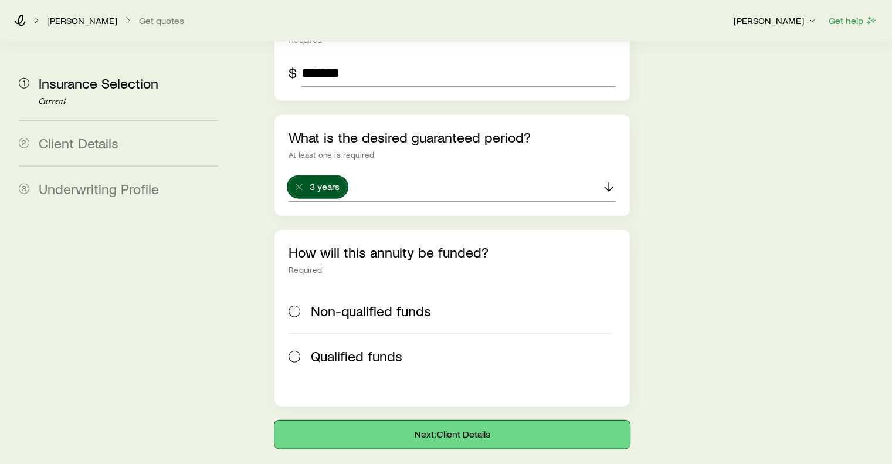
click at [439, 421] on button "Next: Client Details" at bounding box center [452, 435] width 355 height 28
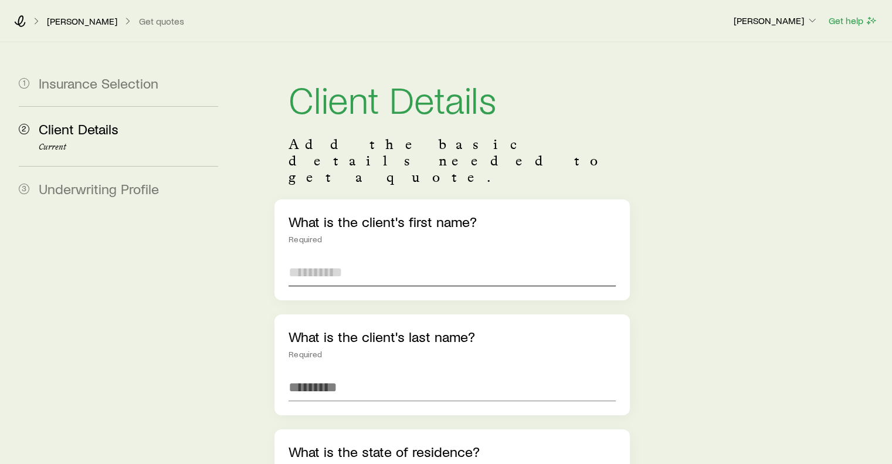
click at [345, 258] on input "text" at bounding box center [452, 272] width 327 height 28
type input "***"
click at [313, 373] on input "text" at bounding box center [452, 387] width 327 height 28
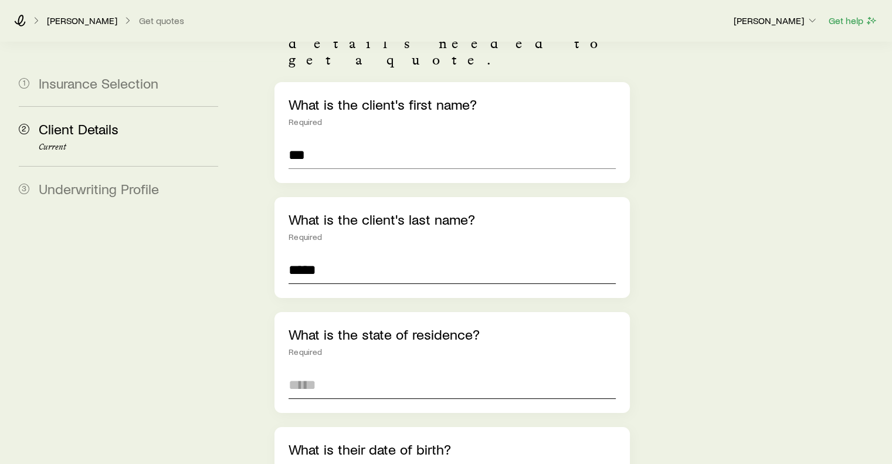
type input "*****"
click at [320, 371] on input at bounding box center [452, 385] width 327 height 28
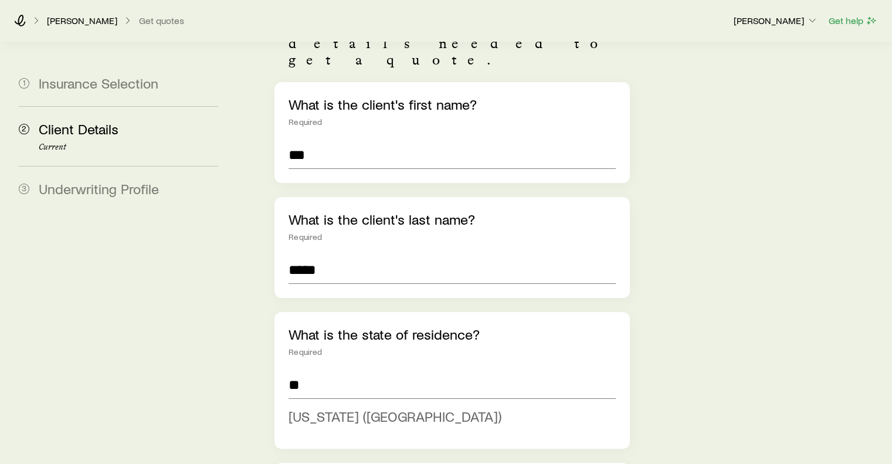
click at [344, 408] on span "North Carolina (NC)" at bounding box center [395, 416] width 213 height 17
type input "**********"
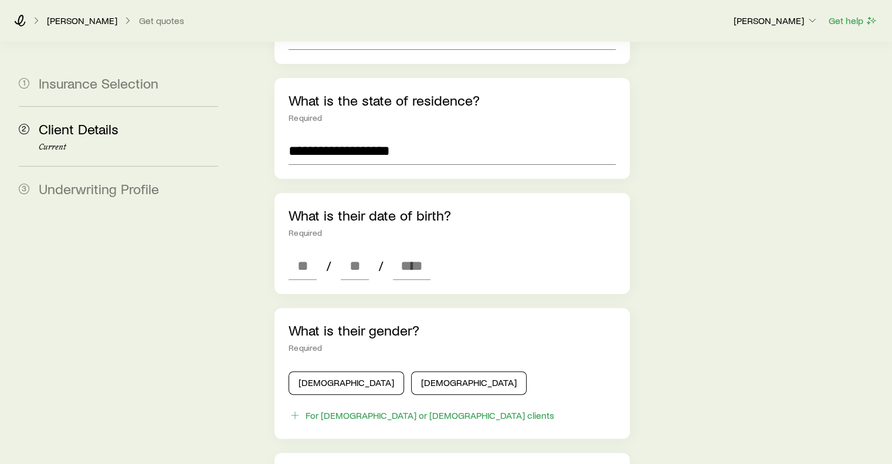
scroll to position [352, 0]
click at [307, 251] on input at bounding box center [303, 265] width 28 height 28
type input "*"
click at [364, 251] on input at bounding box center [355, 265] width 28 height 28
type input "*"
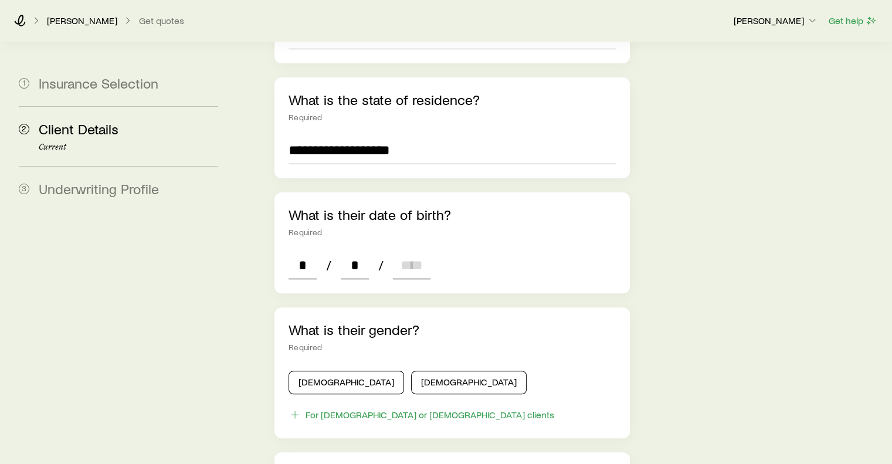
click at [399, 251] on input at bounding box center [412, 265] width 38 height 28
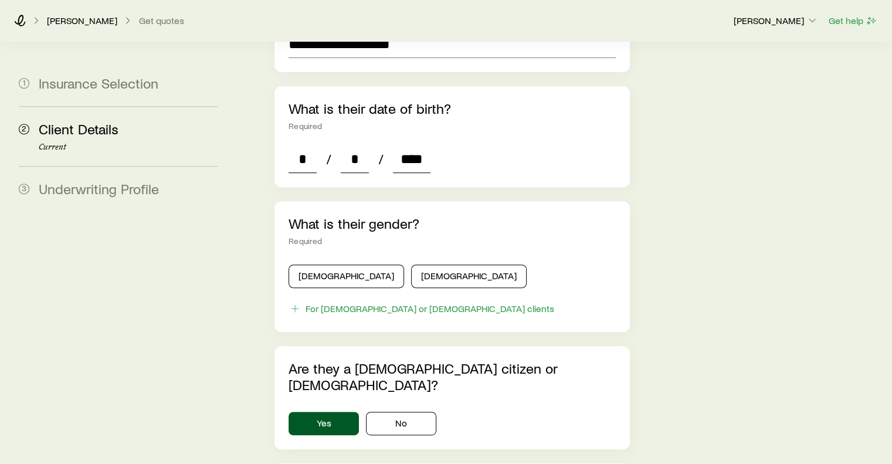
scroll to position [469, 0]
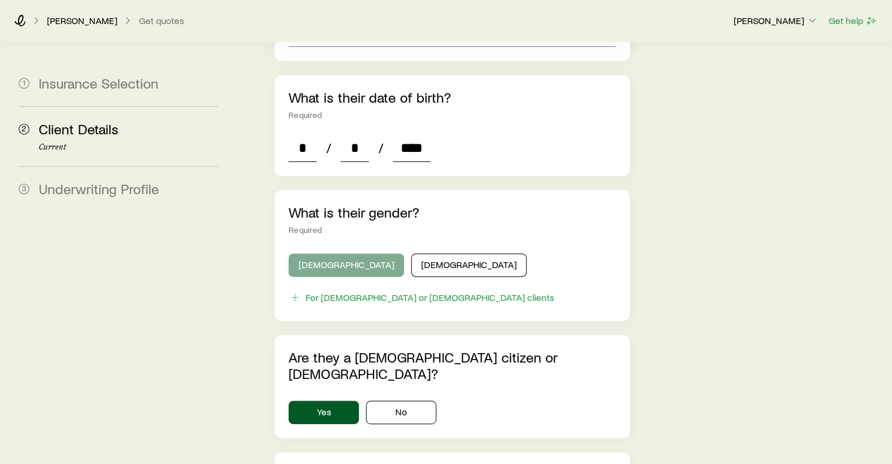
type input "****"
click at [330, 253] on button "Male" at bounding box center [347, 264] width 116 height 23
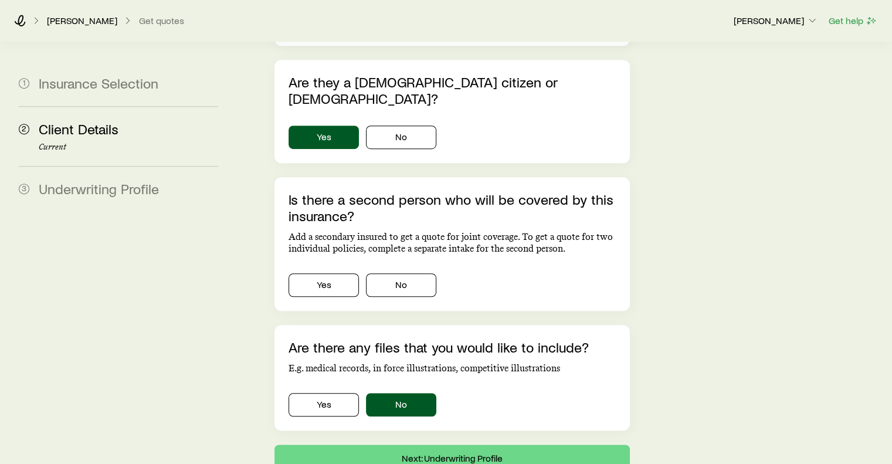
scroll to position [783, 0]
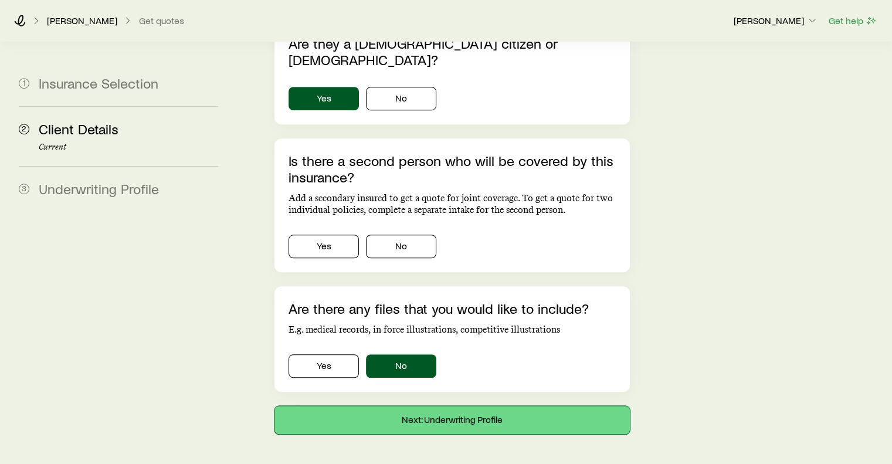
click at [456, 406] on button "Next: Underwriting Profile" at bounding box center [452, 420] width 355 height 28
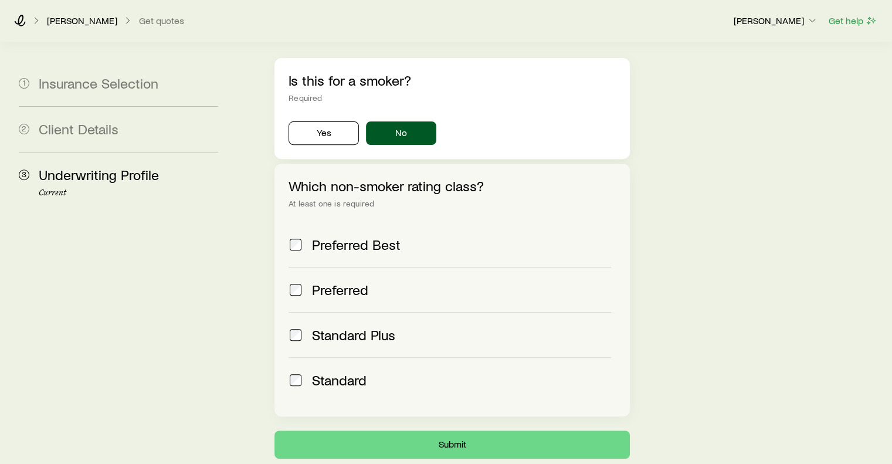
scroll to position [469, 0]
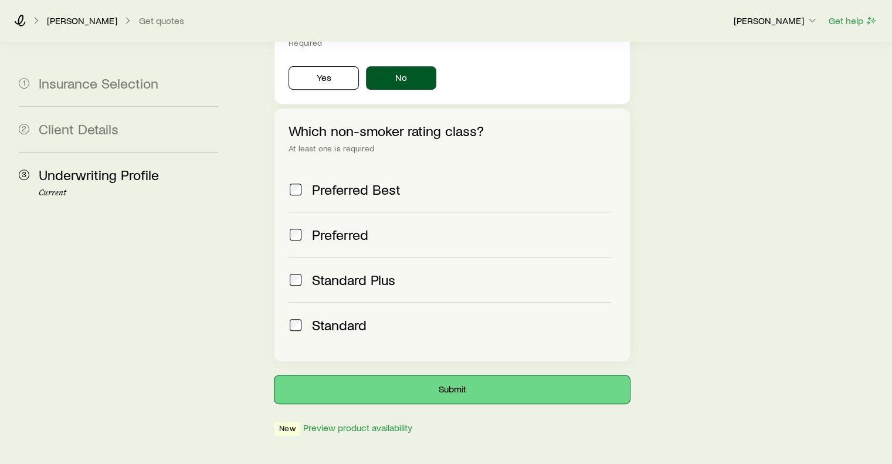
click at [451, 375] on button "Submit" at bounding box center [452, 389] width 355 height 28
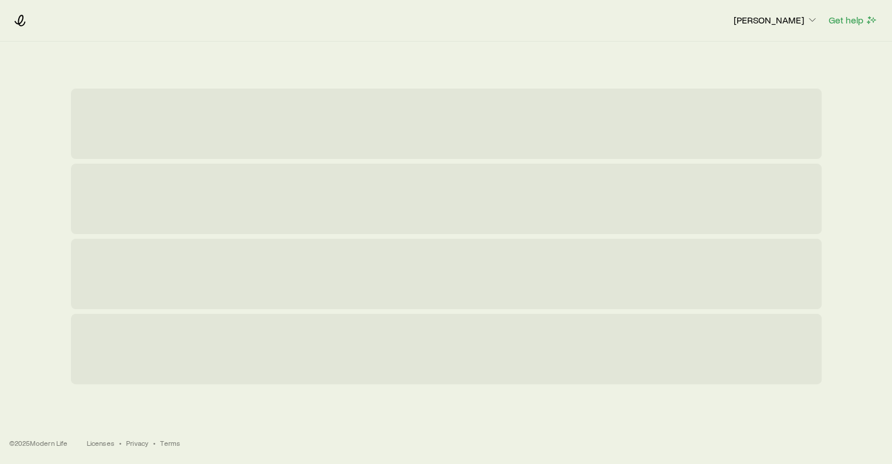
scroll to position [0, 0]
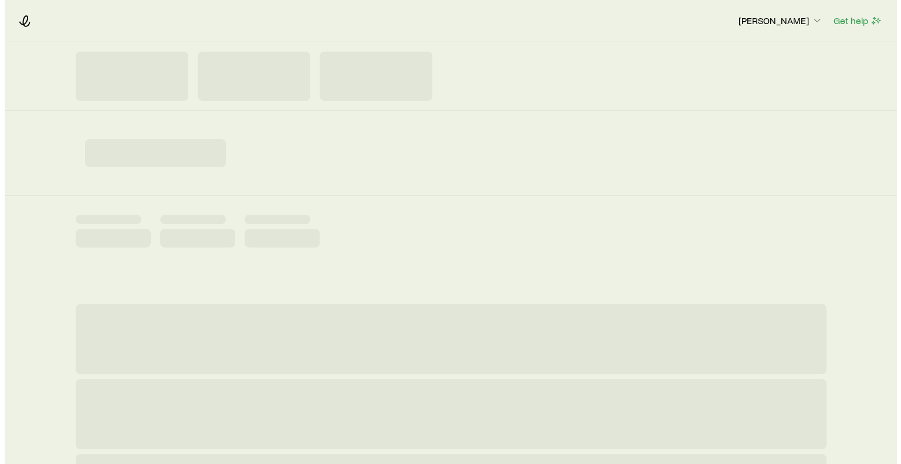
scroll to position [28732, 0]
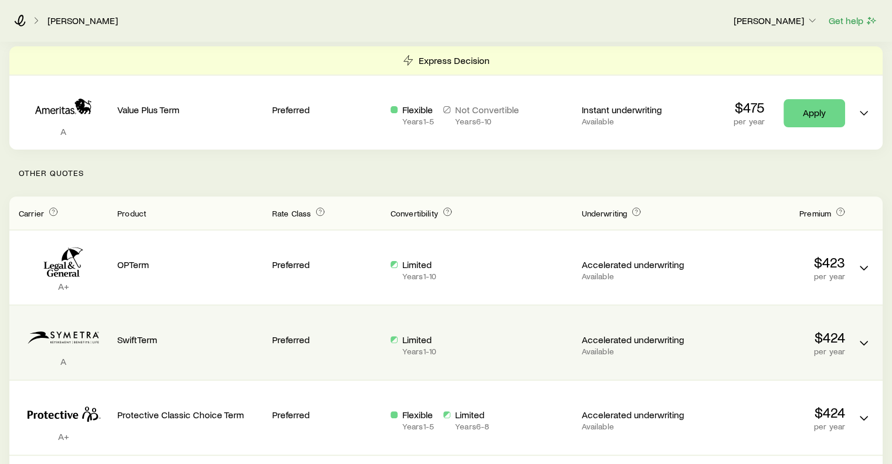
scroll to position [176, 0]
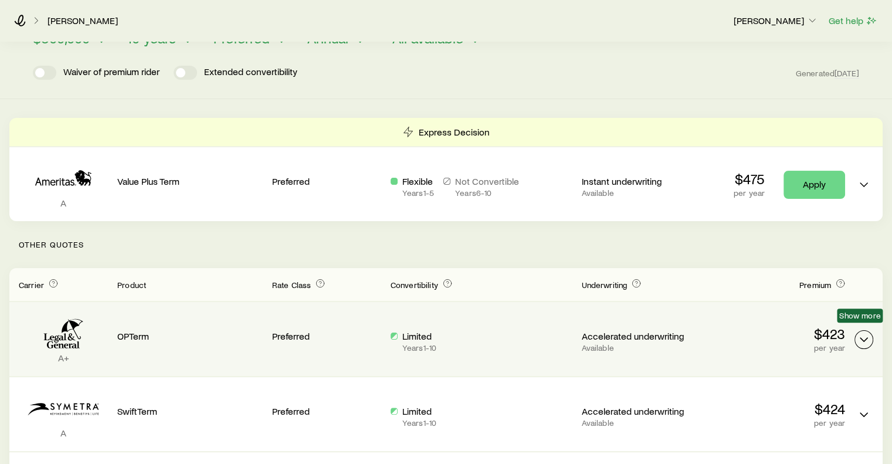
click at [864, 333] on icon "Term quotes" at bounding box center [864, 340] width 14 height 14
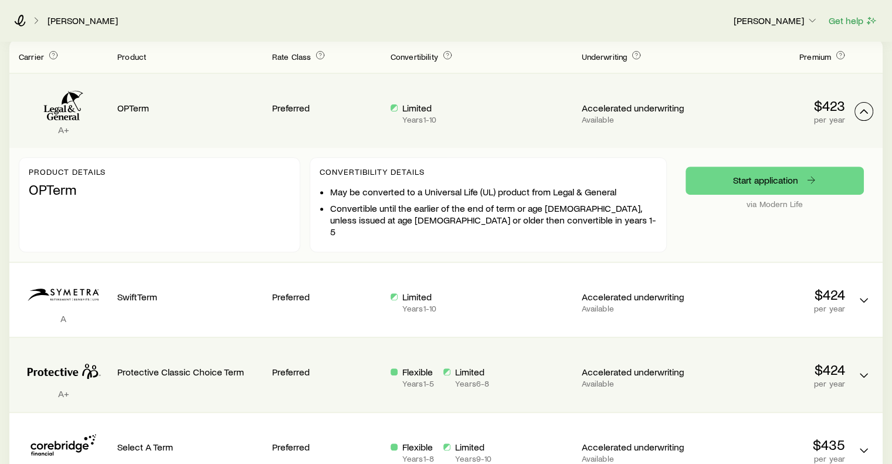
scroll to position [411, 0]
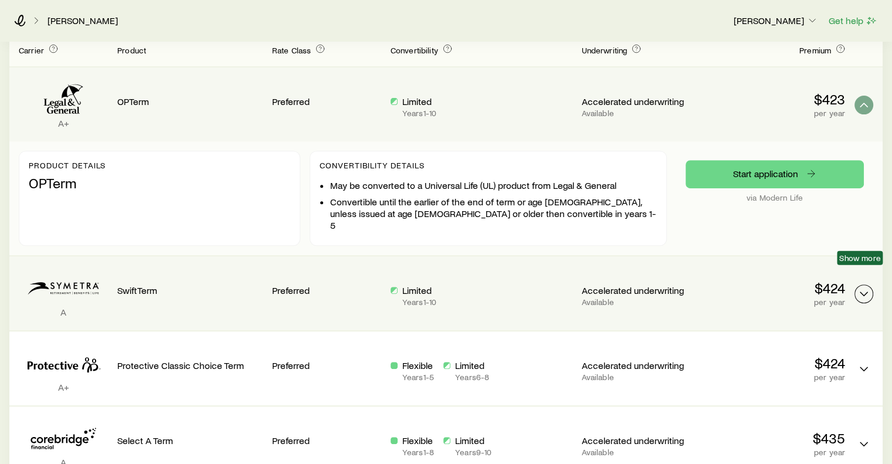
click at [865, 287] on icon "Term quotes" at bounding box center [864, 294] width 14 height 14
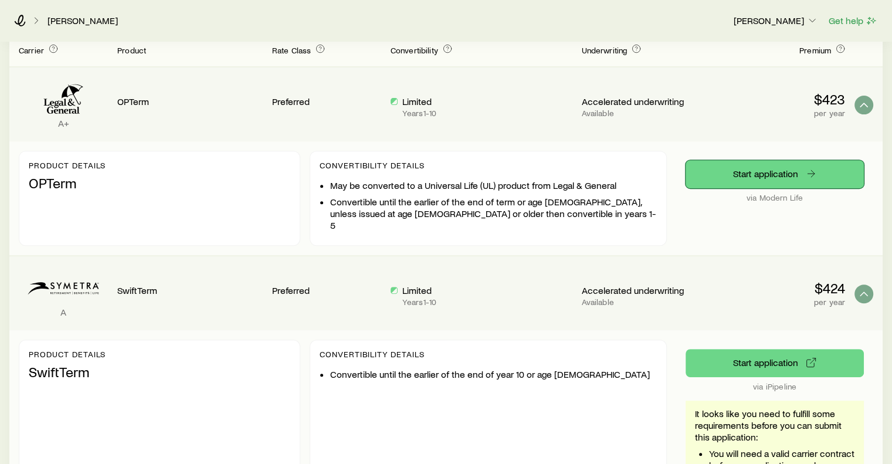
click at [774, 160] on link "Start application" at bounding box center [775, 174] width 178 height 28
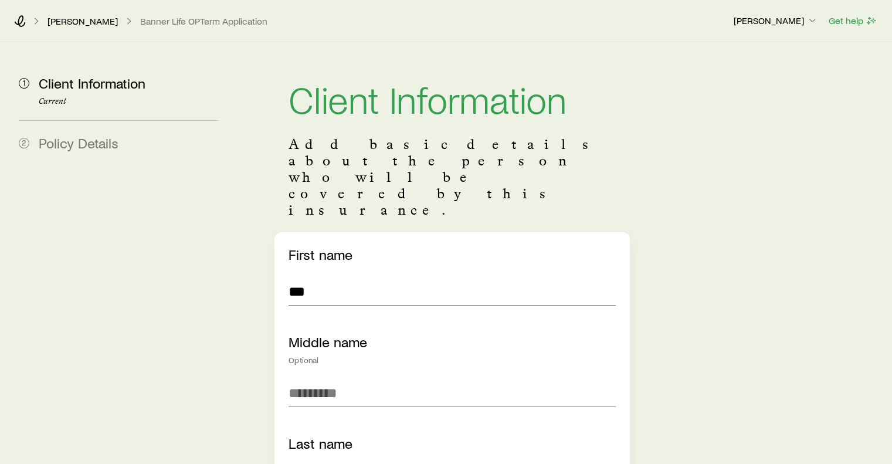
scroll to position [28732, 0]
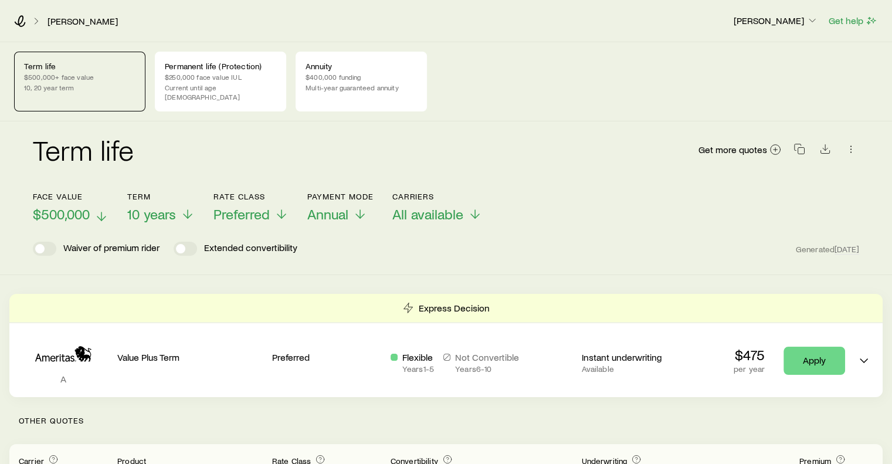
click at [103, 209] on icon at bounding box center [101, 216] width 14 height 14
click at [235, 75] on p "$250,000 face value IUL" at bounding box center [220, 76] width 111 height 9
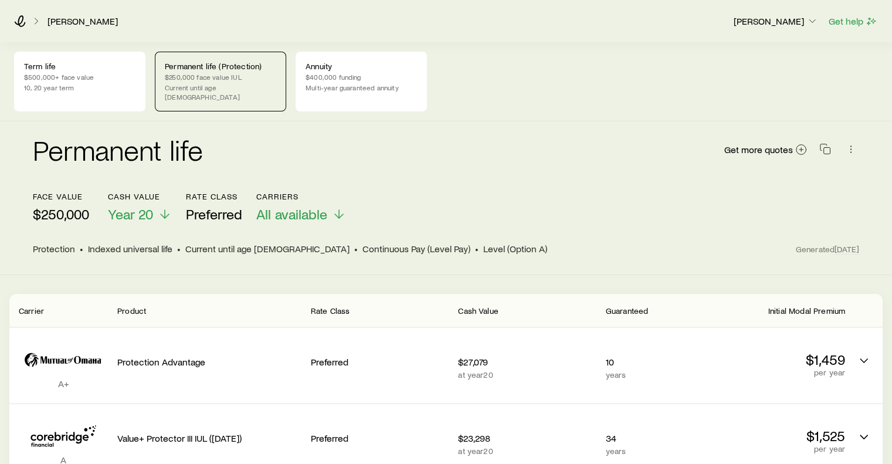
scroll to position [59, 0]
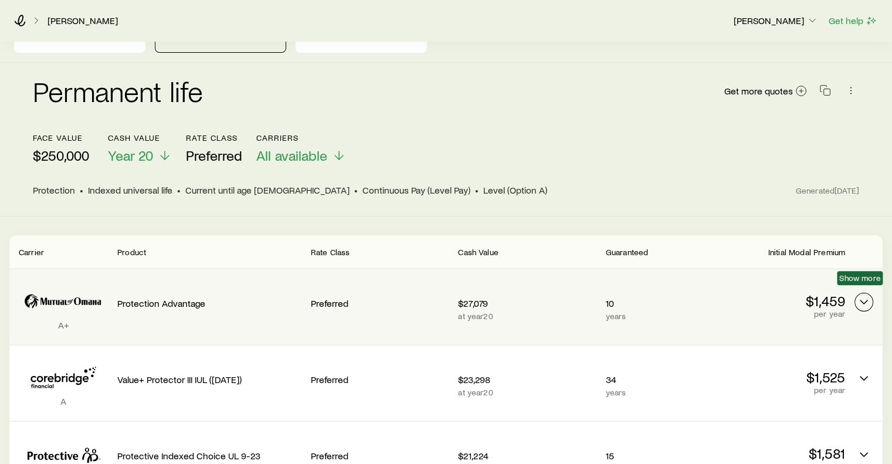
click at [863, 295] on icon "Permanent quotes" at bounding box center [864, 302] width 14 height 14
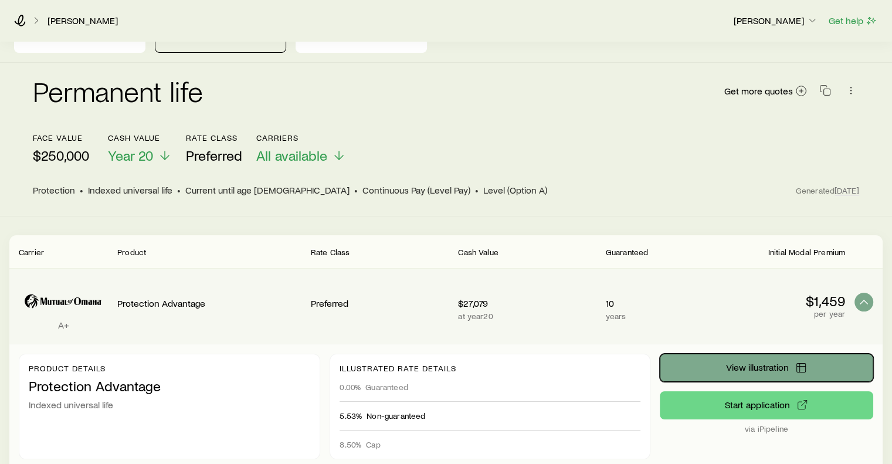
click at [765, 363] on span "View illustration" at bounding box center [757, 367] width 63 height 9
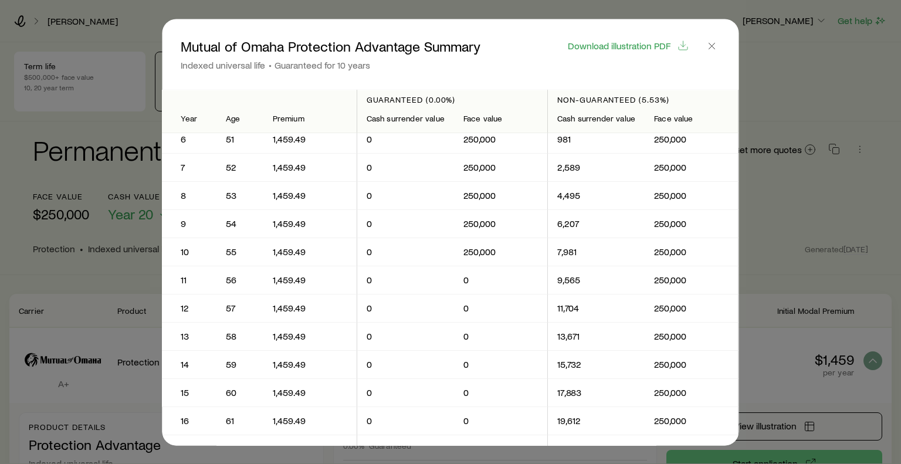
scroll to position [0, 0]
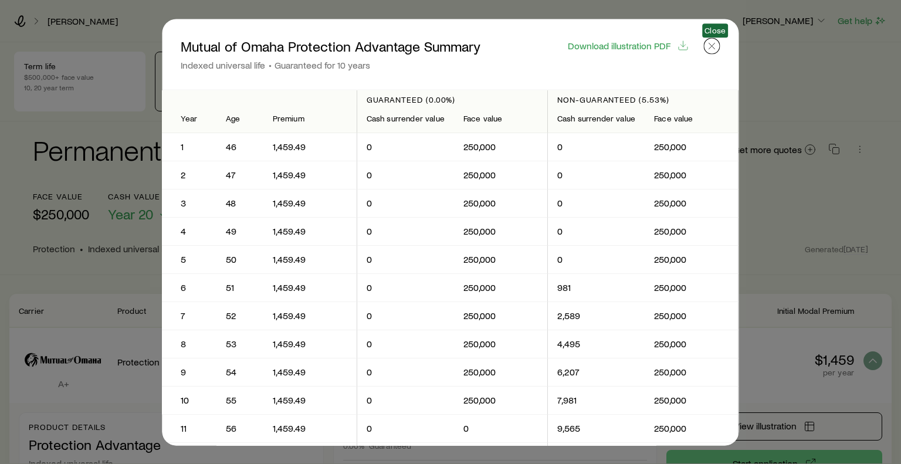
click at [716, 46] on icon "button" at bounding box center [712, 46] width 12 height 12
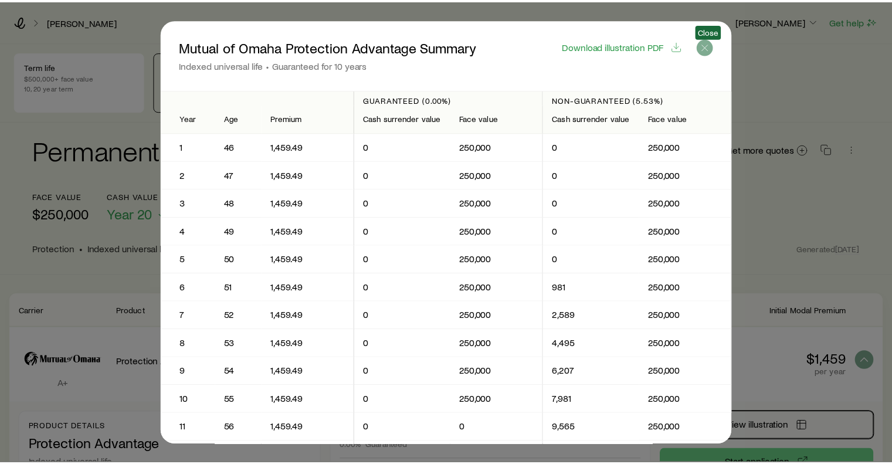
scroll to position [28732, 0]
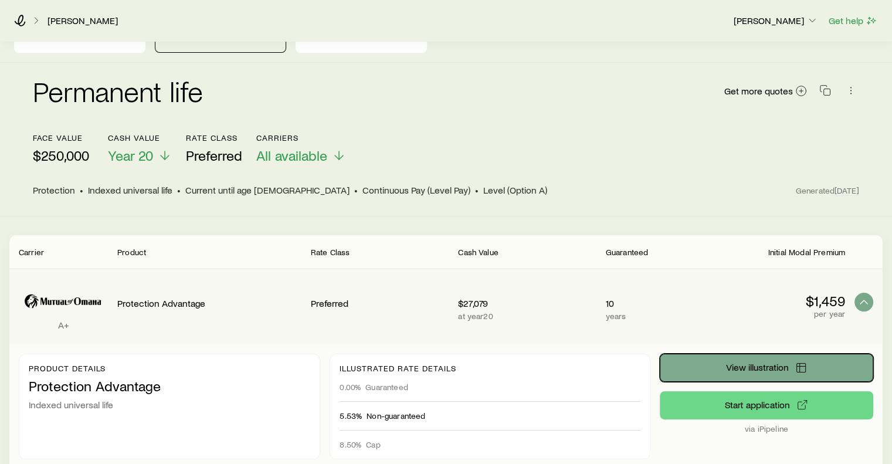
click at [772, 363] on span "View illustration" at bounding box center [757, 367] width 63 height 9
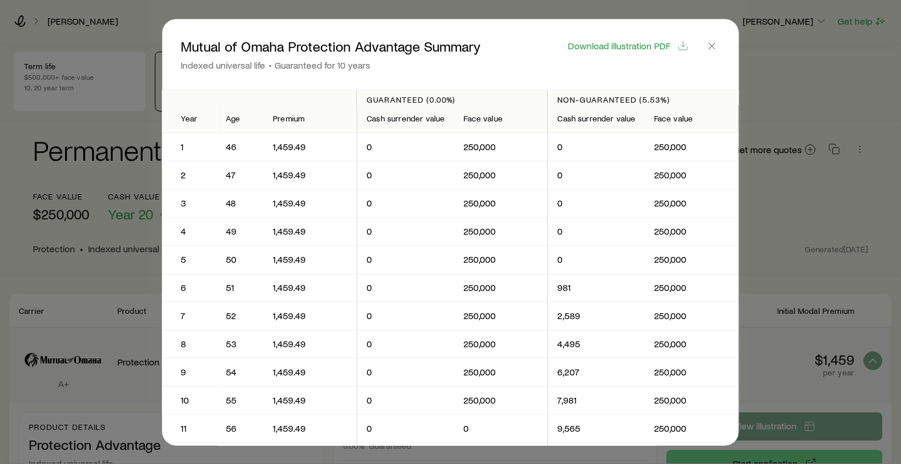
scroll to position [28650, 0]
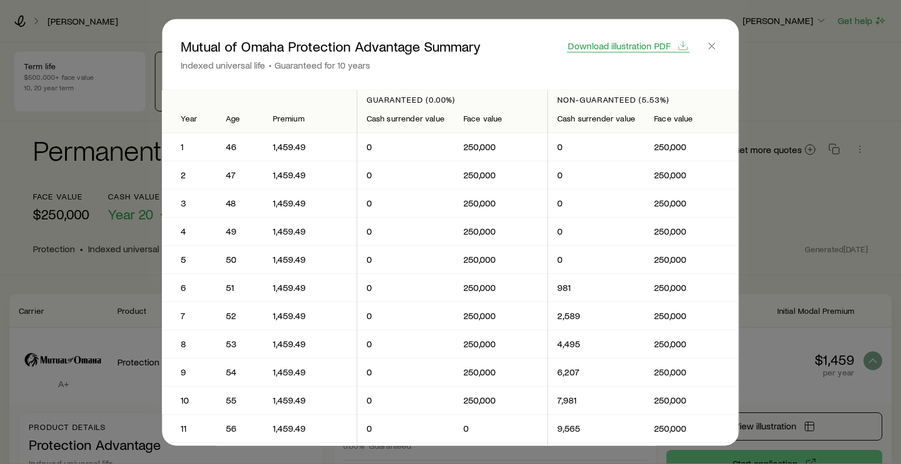
click at [636, 46] on span "Download illustration PDF" at bounding box center [619, 44] width 103 height 9
click at [709, 46] on icon "button" at bounding box center [712, 46] width 12 height 12
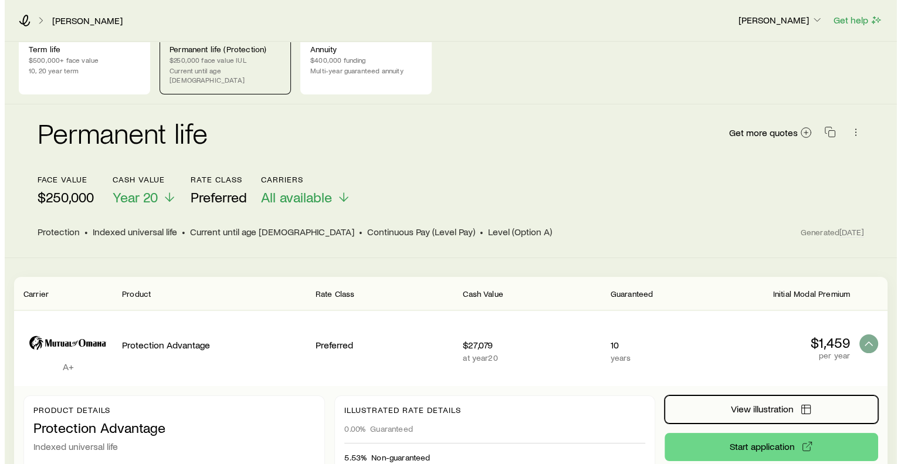
scroll to position [0, 0]
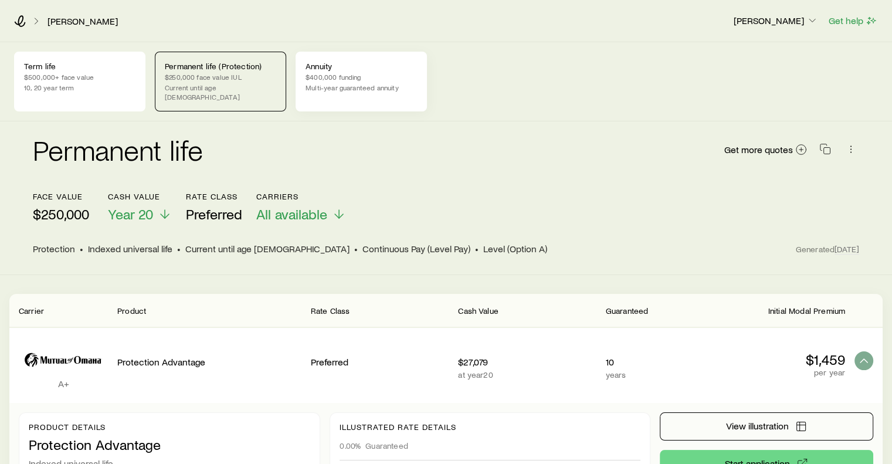
click at [357, 79] on p "$400,000 funding" at bounding box center [361, 76] width 111 height 9
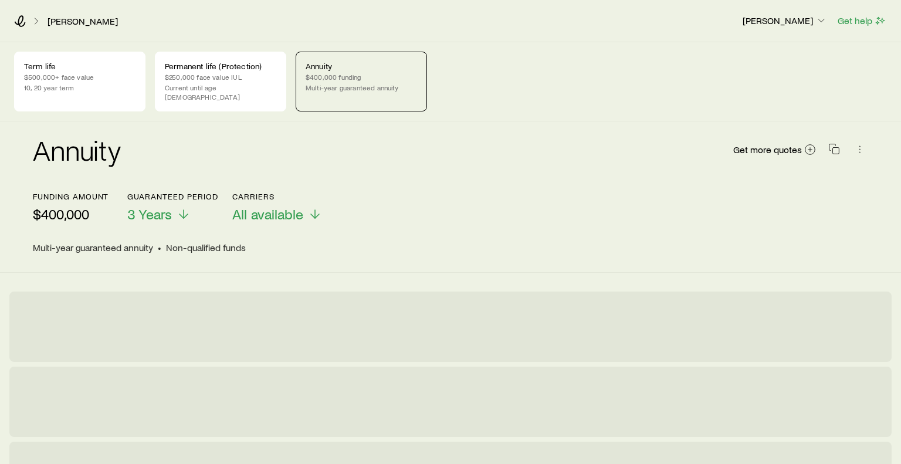
scroll to position [28732, 0]
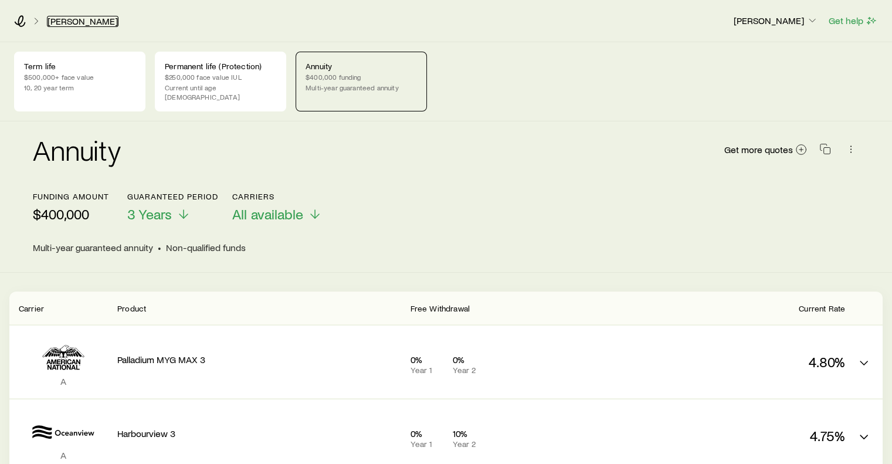
click at [67, 21] on link "Smith, Tom" at bounding box center [83, 21] width 72 height 11
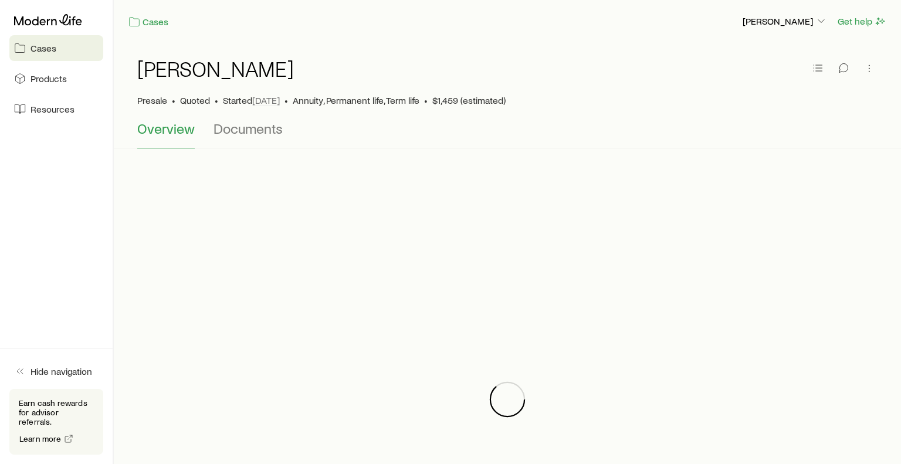
scroll to position [28732, 0]
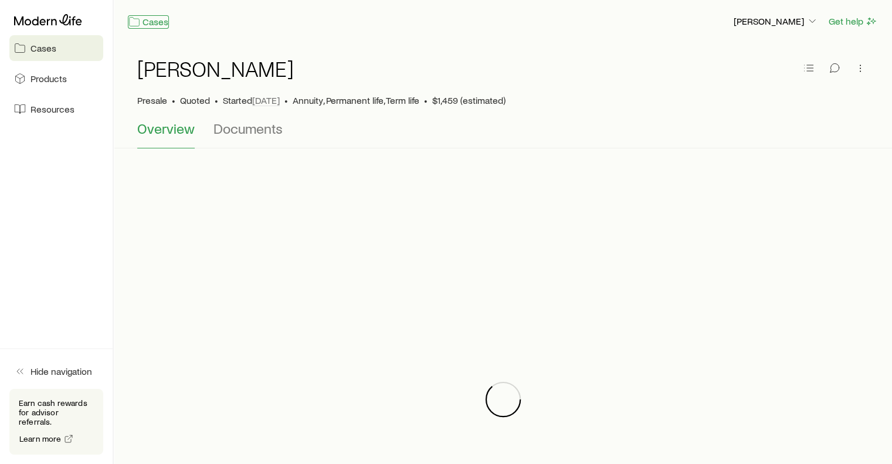
click at [150, 21] on link "Cases" at bounding box center [148, 21] width 41 height 13
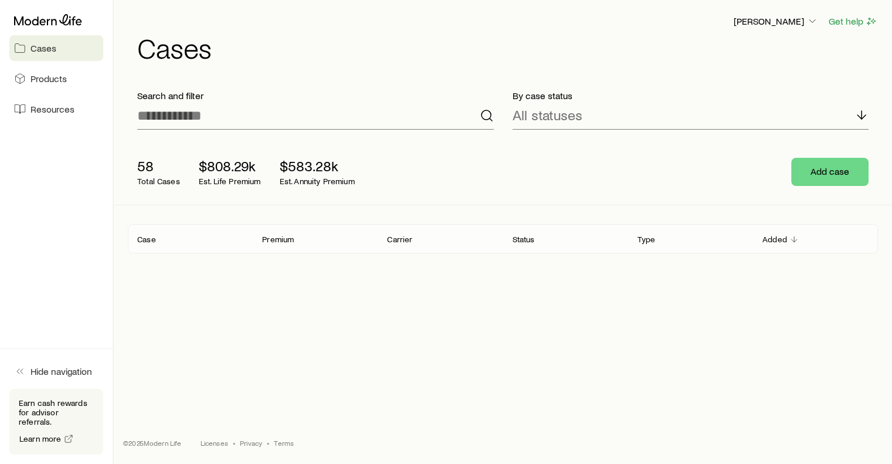
scroll to position [28732, 0]
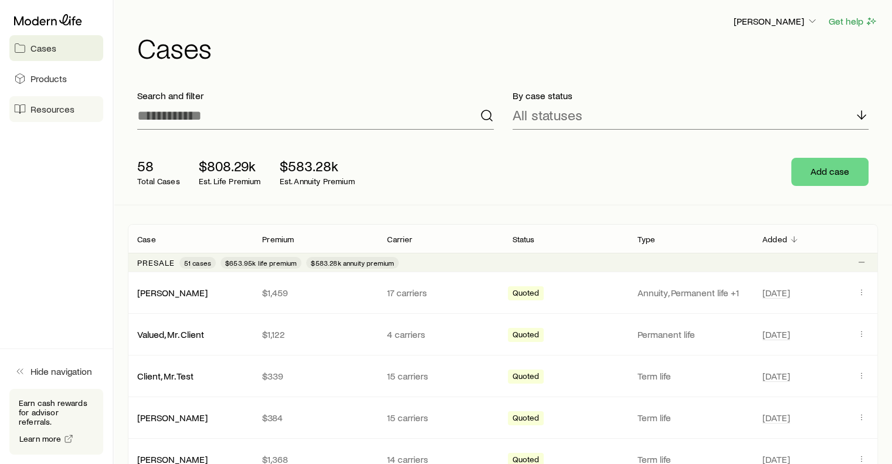
click at [48, 107] on span "Resources" at bounding box center [53, 109] width 44 height 12
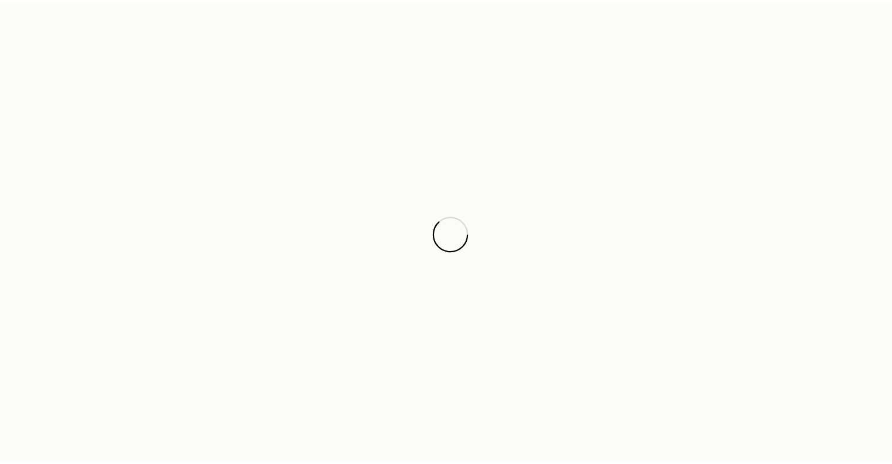
scroll to position [28732, 0]
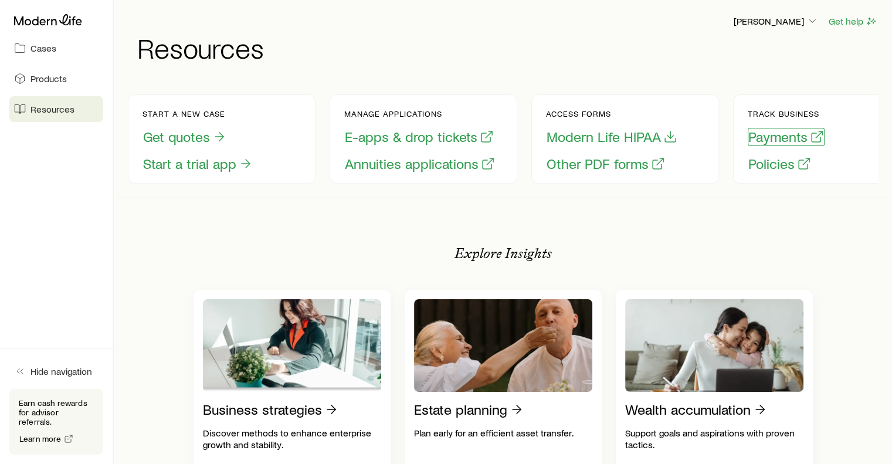
click at [784, 136] on button "Payments" at bounding box center [786, 137] width 77 height 18
click at [777, 163] on button "Policies" at bounding box center [780, 164] width 64 height 18
